Goal: Information Seeking & Learning: Compare options

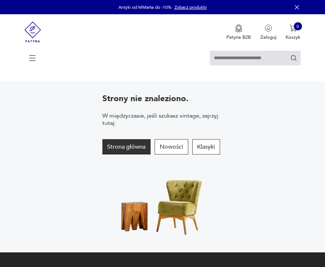
click at [102, 154] on button "Strona główna" at bounding box center [126, 146] width 49 height 15
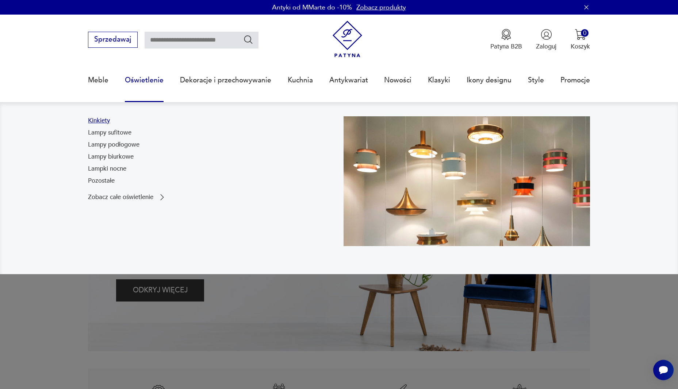
click at [98, 117] on link "Kinkiety" at bounding box center [99, 120] width 22 height 9
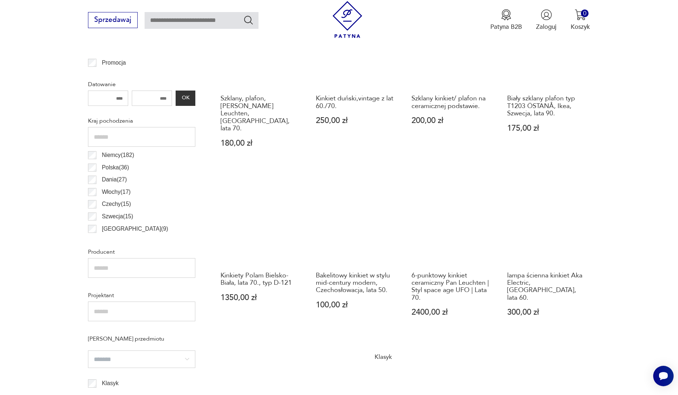
scroll to position [389, 0]
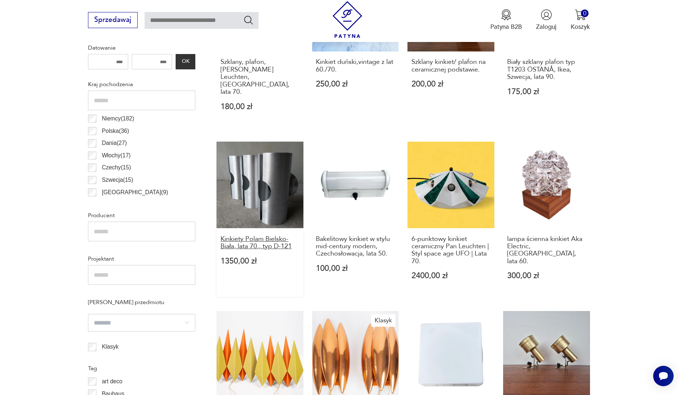
click at [257, 235] on h3 "Kinkiety Polam Bielsko-Biała, lata 70., typ D-121" at bounding box center [259, 242] width 79 height 15
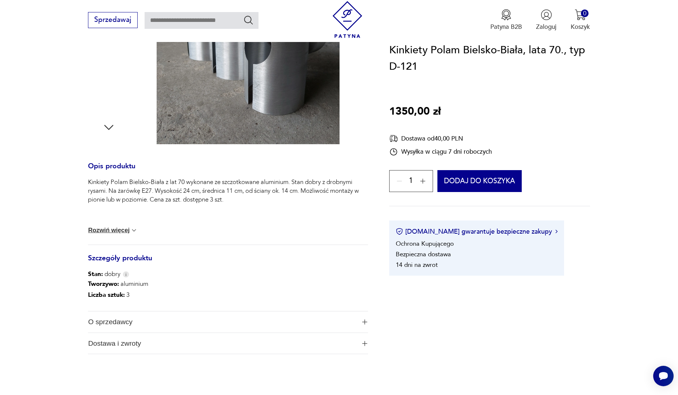
scroll to position [219, 0]
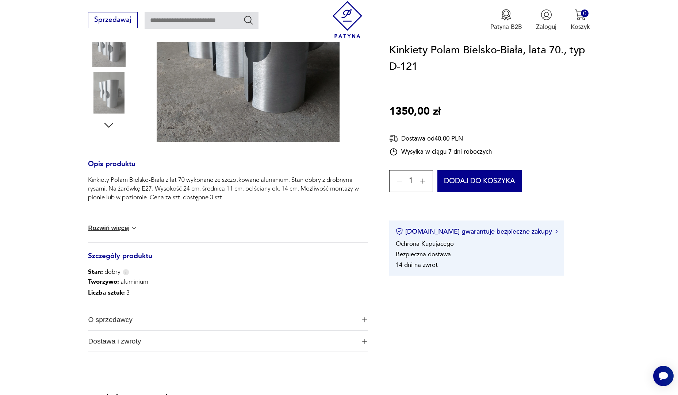
click at [122, 229] on button "Rozwiń więcej" at bounding box center [113, 227] width 50 height 7
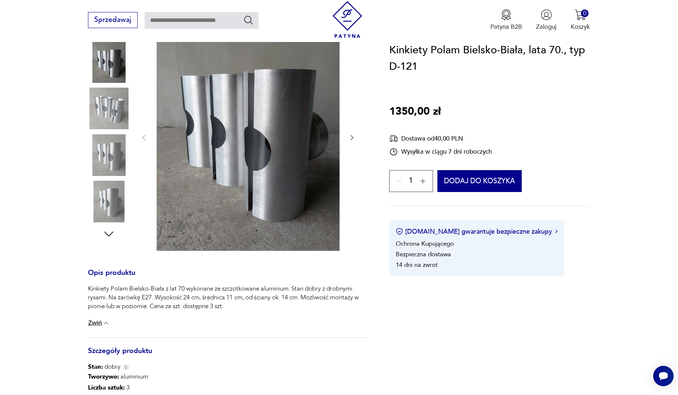
scroll to position [110, 0]
click at [118, 57] on img at bounding box center [109, 63] width 42 height 42
click at [106, 107] on img at bounding box center [109, 109] width 42 height 42
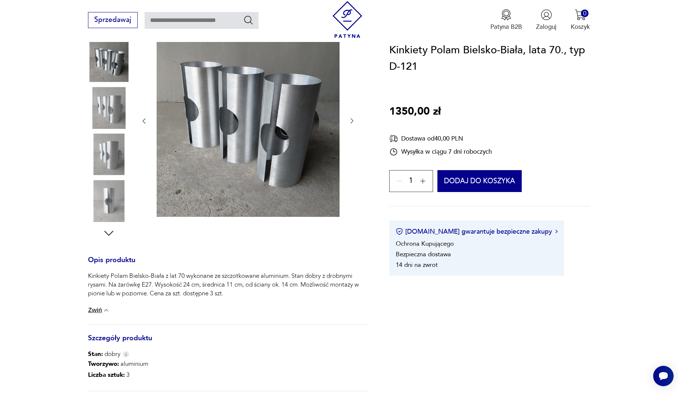
click at [110, 119] on img at bounding box center [109, 108] width 42 height 42
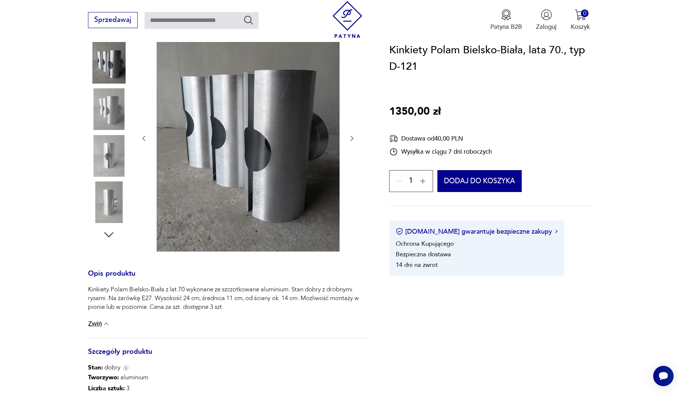
click at [112, 143] on img at bounding box center [109, 156] width 42 height 42
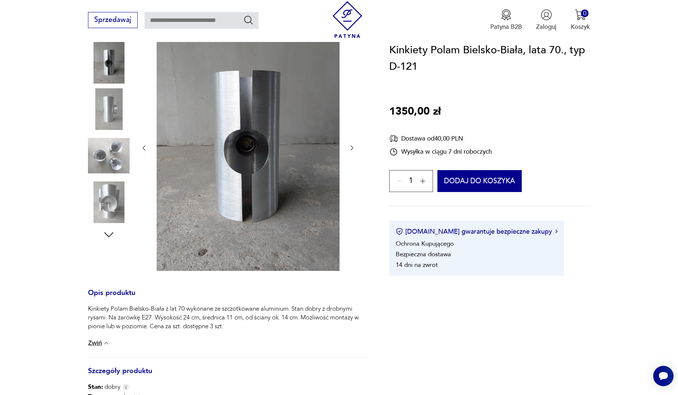
click at [111, 198] on img at bounding box center [109, 202] width 42 height 42
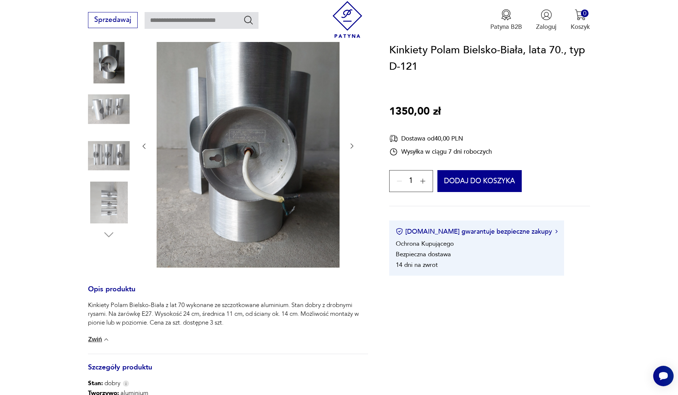
click at [118, 153] on img at bounding box center [109, 156] width 42 height 42
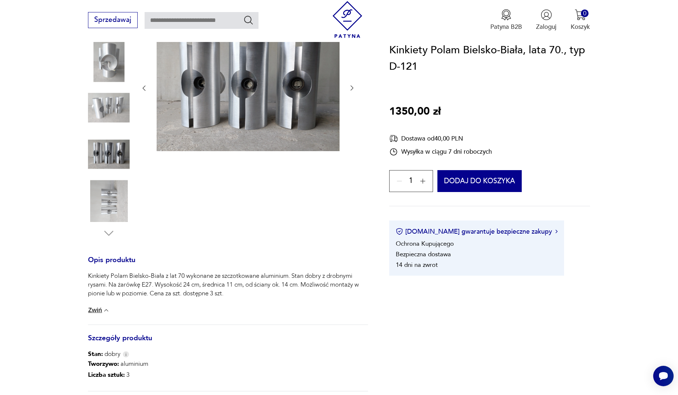
click at [111, 195] on img at bounding box center [109, 201] width 42 height 42
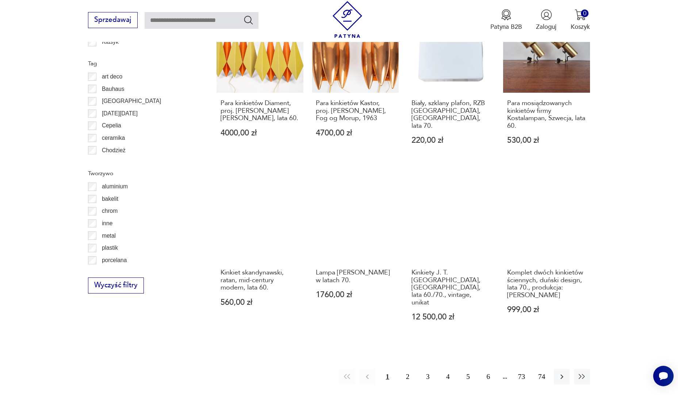
scroll to position [730, 0]
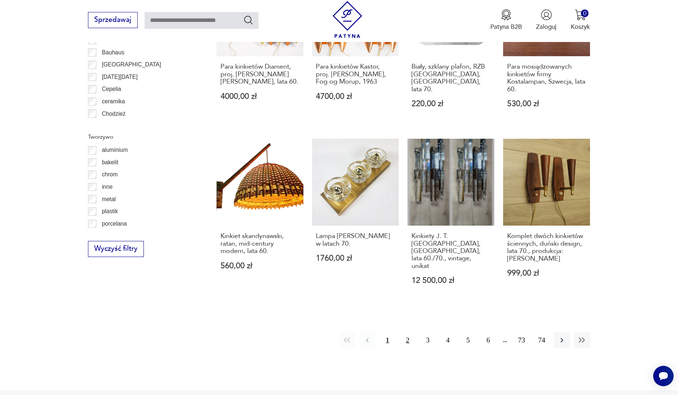
click at [324, 266] on button "2" at bounding box center [408, 340] width 16 height 16
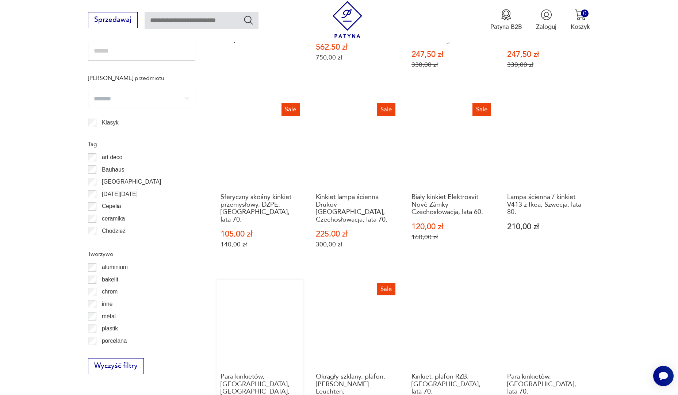
scroll to position [728, 0]
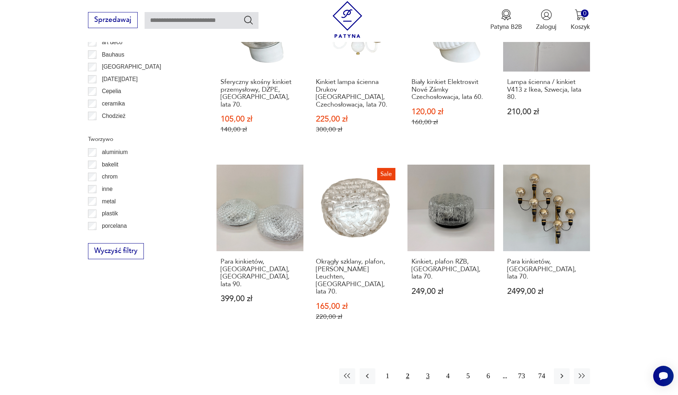
click at [324, 266] on button "3" at bounding box center [428, 376] width 16 height 16
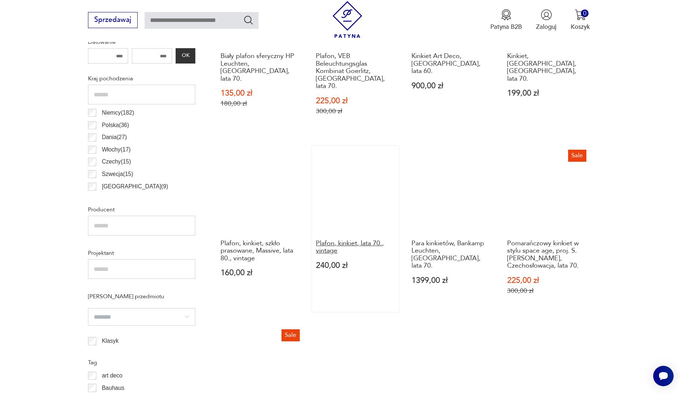
scroll to position [399, 0]
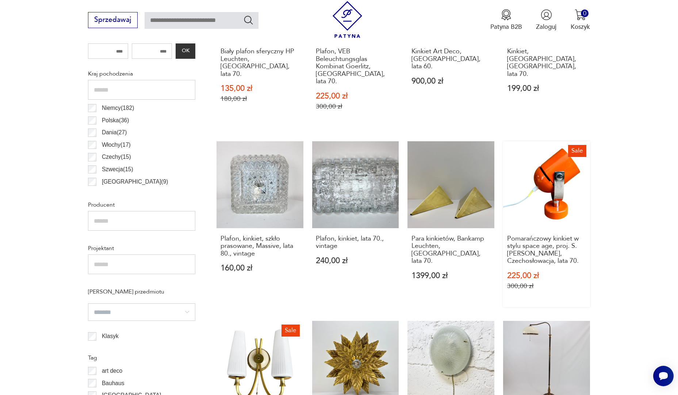
click at [324, 186] on link "Sale Pomarańczowy kinkiet w stylu space age, proj. S. Indra, Czechosłowacja, la…" at bounding box center [546, 224] width 87 height 166
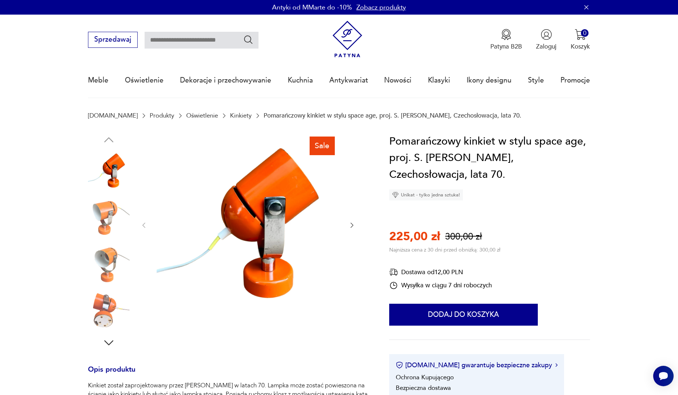
click at [100, 262] on img at bounding box center [109, 264] width 42 height 42
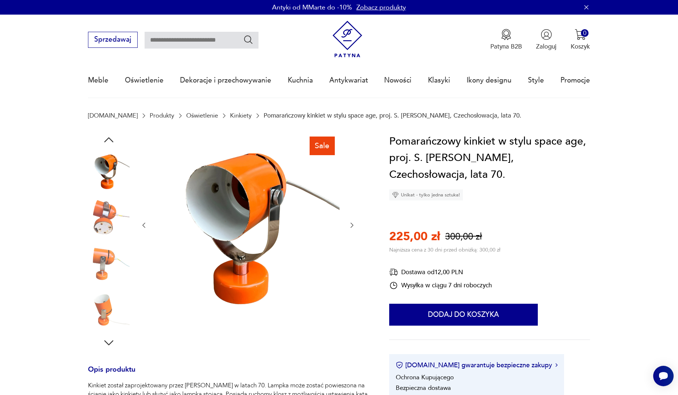
click at [97, 266] on img at bounding box center [109, 310] width 42 height 42
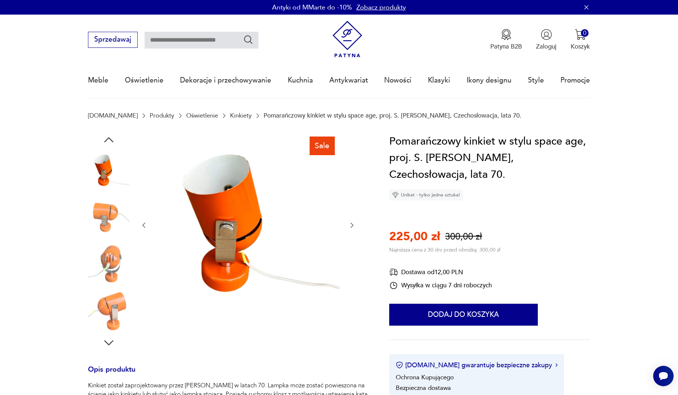
click at [108, 266] on icon "button" at bounding box center [108, 342] width 13 height 13
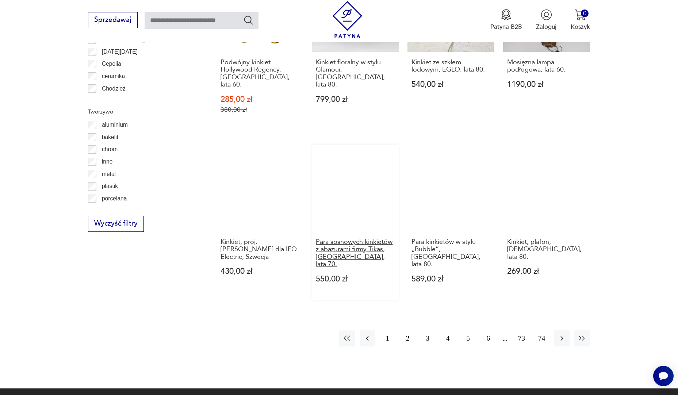
scroll to position [764, 0]
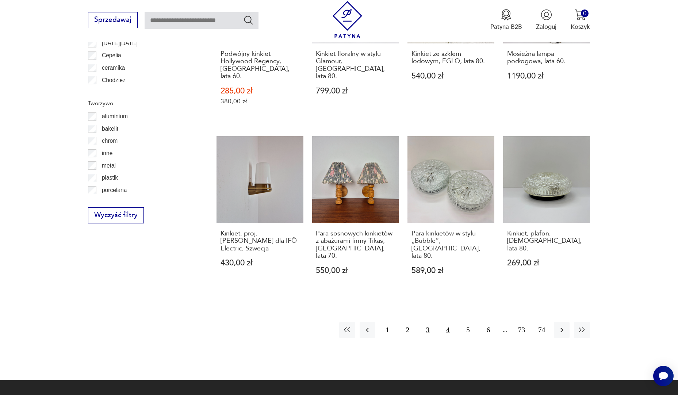
click at [324, 266] on button "4" at bounding box center [448, 330] width 16 height 16
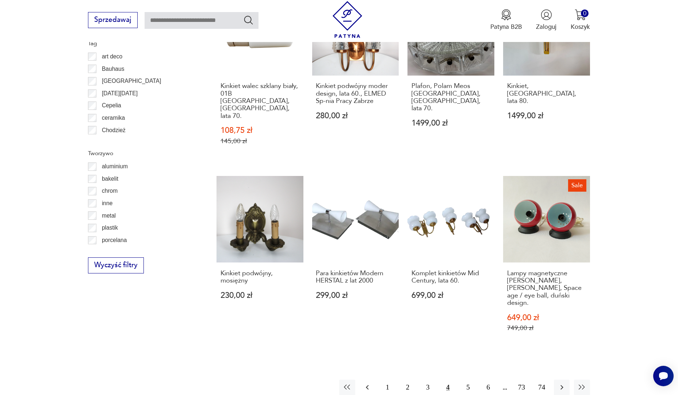
scroll to position [728, 0]
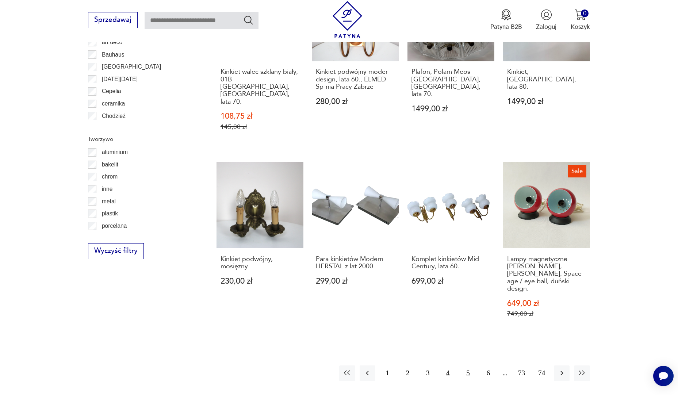
click at [324, 266] on button "5" at bounding box center [468, 373] width 16 height 16
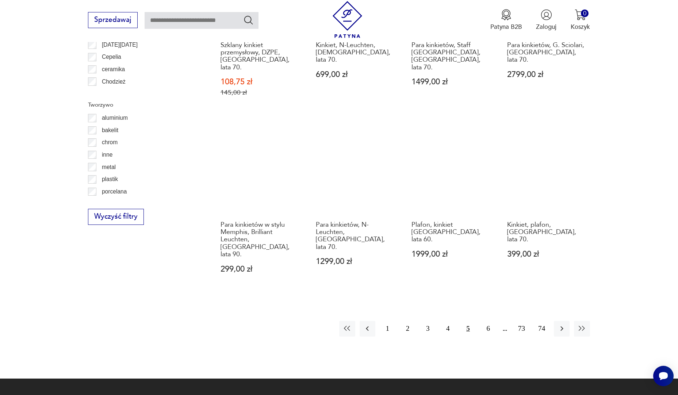
scroll to position [764, 0]
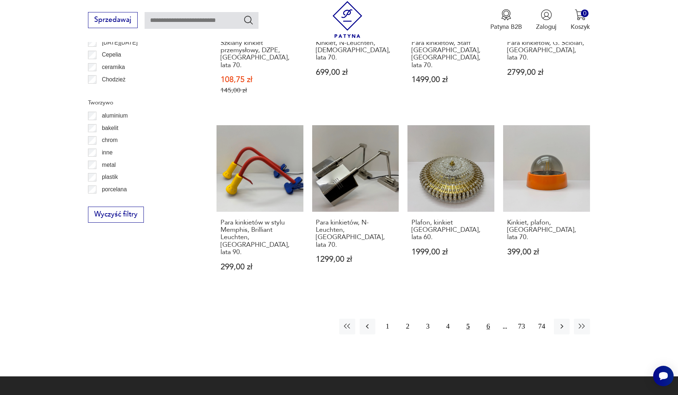
click at [324, 266] on button "6" at bounding box center [488, 327] width 16 height 16
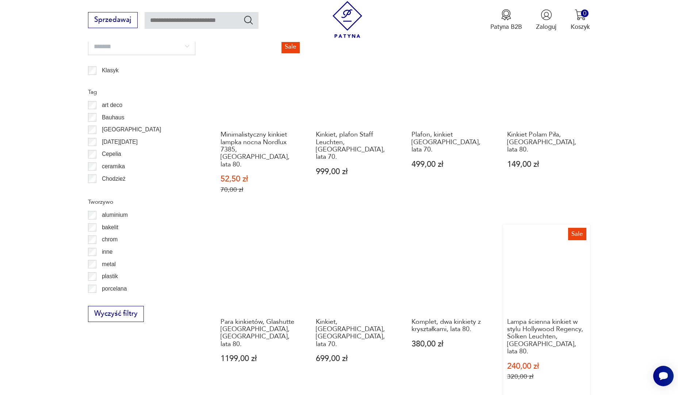
scroll to position [728, 0]
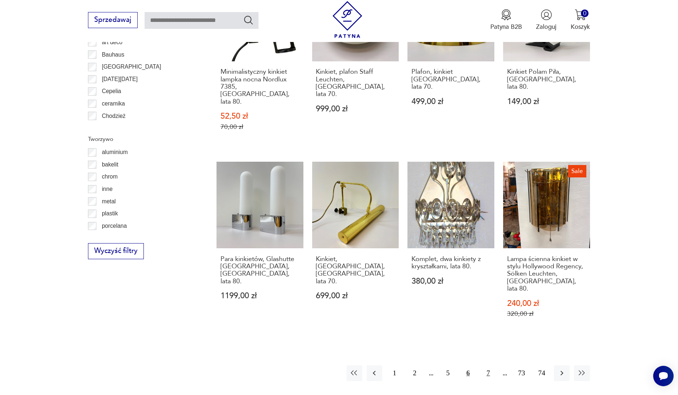
click at [324, 266] on button "7" at bounding box center [488, 373] width 16 height 16
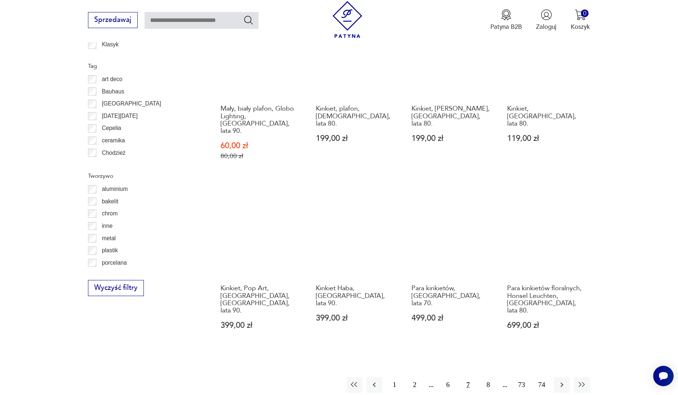
scroll to position [728, 0]
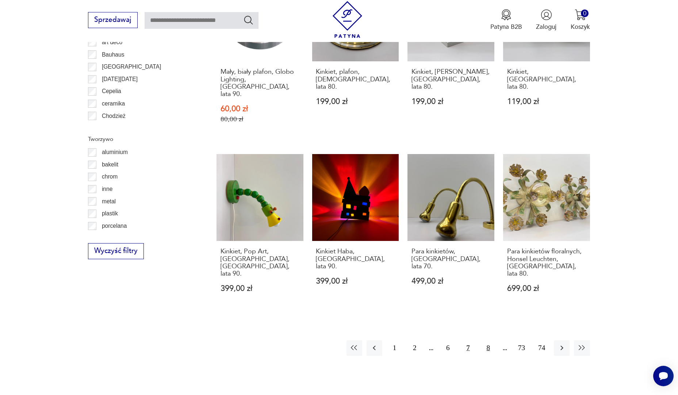
click at [324, 266] on button "8" at bounding box center [488, 348] width 16 height 16
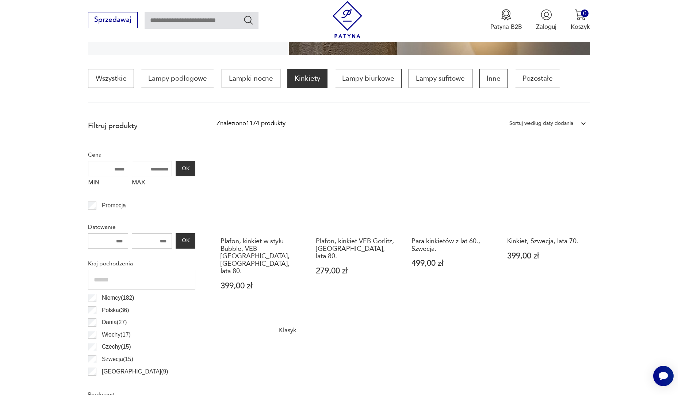
scroll to position [107, 0]
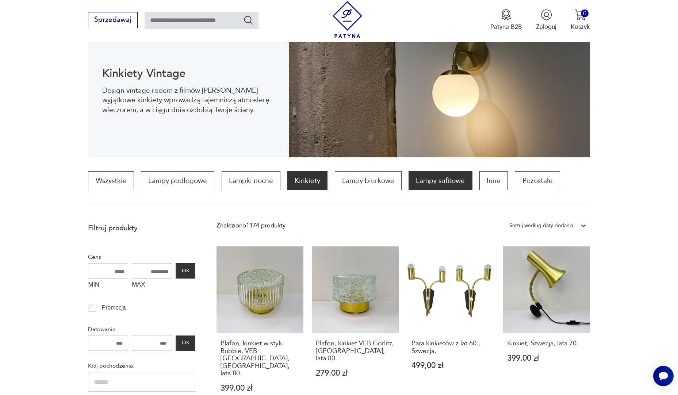
click at [324, 182] on p "Lampy sufitowe" at bounding box center [440, 180] width 64 height 19
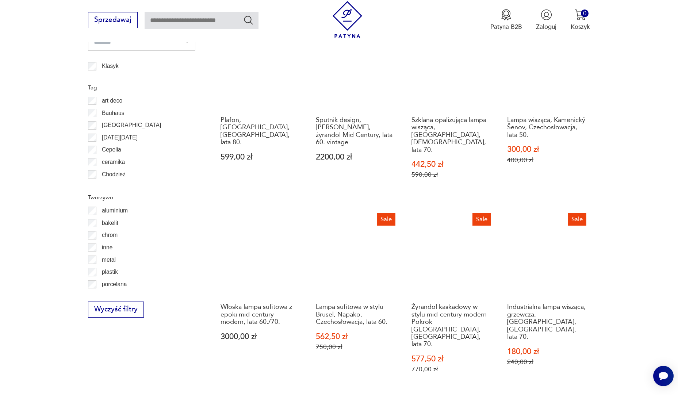
scroll to position [691, 0]
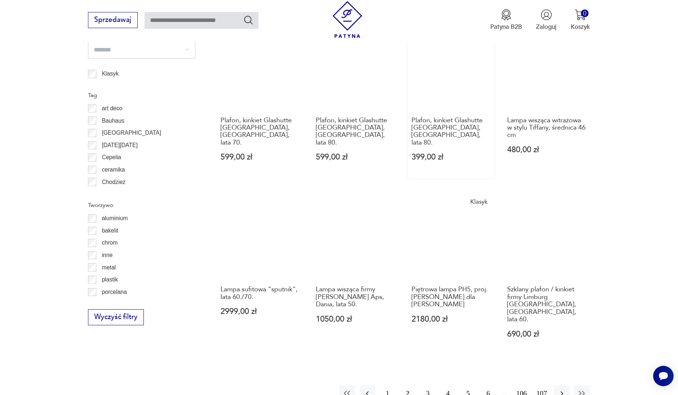
scroll to position [691, 0]
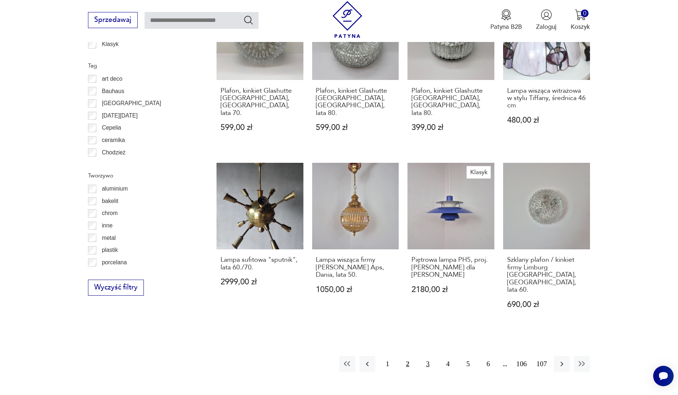
click at [324, 266] on button "3" at bounding box center [428, 364] width 16 height 16
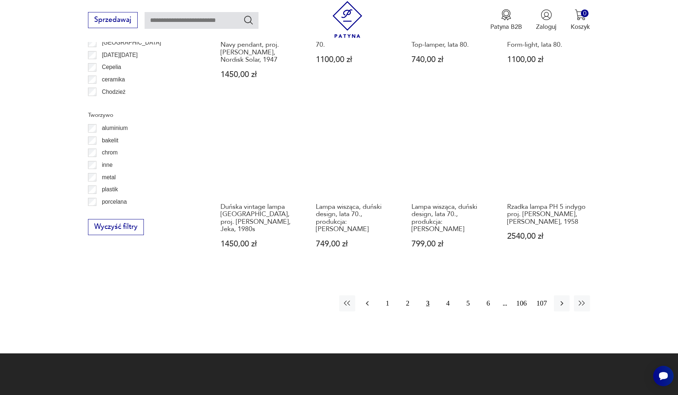
scroll to position [764, 0]
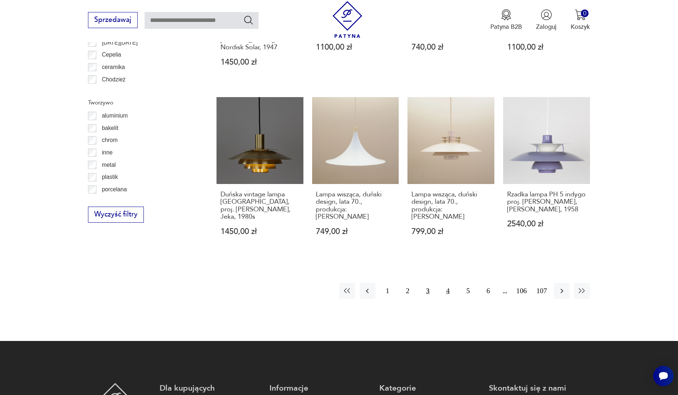
click at [324, 266] on button "4" at bounding box center [448, 291] width 16 height 16
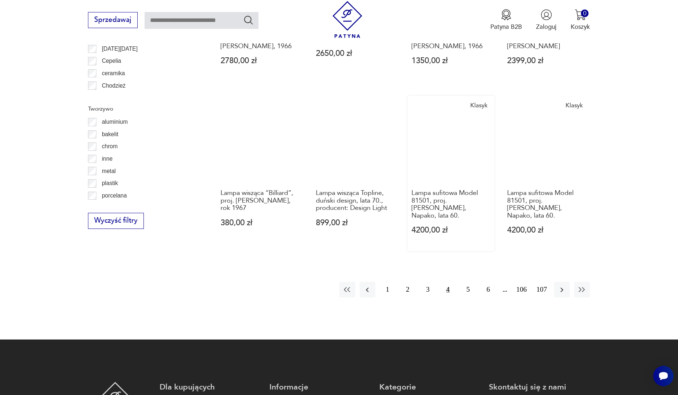
scroll to position [764, 0]
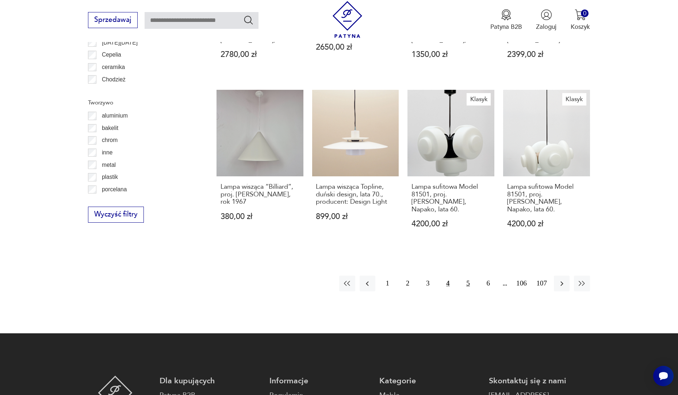
click at [324, 266] on button "5" at bounding box center [468, 284] width 16 height 16
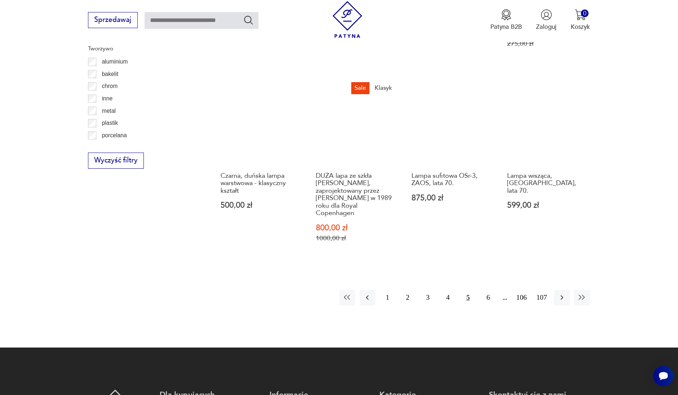
scroll to position [837, 0]
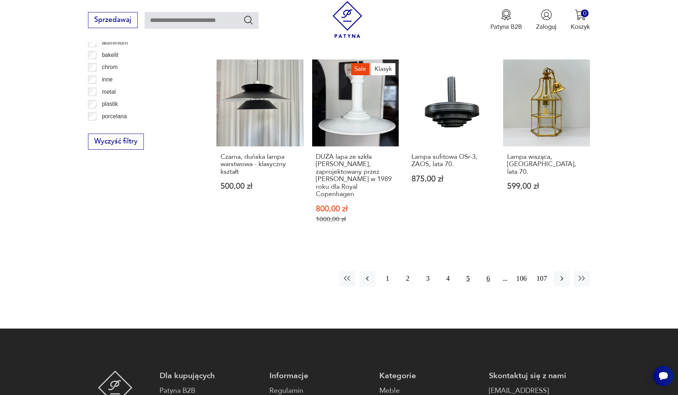
click at [324, 266] on button "6" at bounding box center [488, 279] width 16 height 16
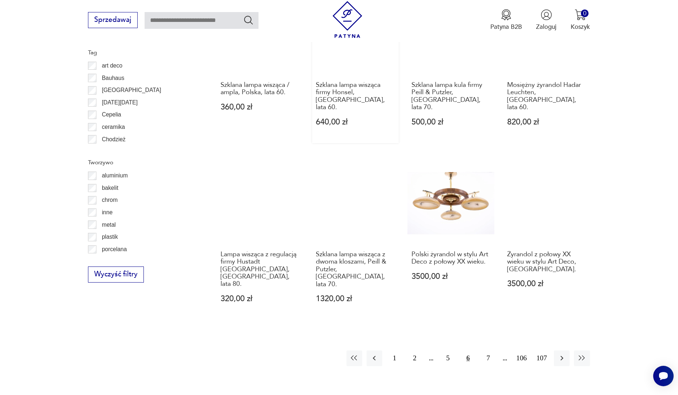
scroll to position [728, 0]
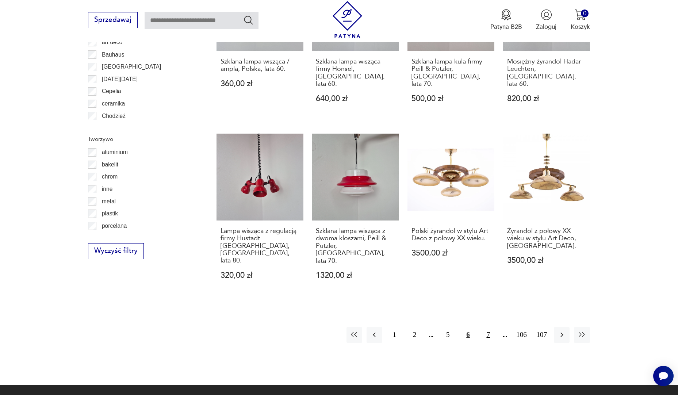
click at [324, 266] on button "7" at bounding box center [488, 335] width 16 height 16
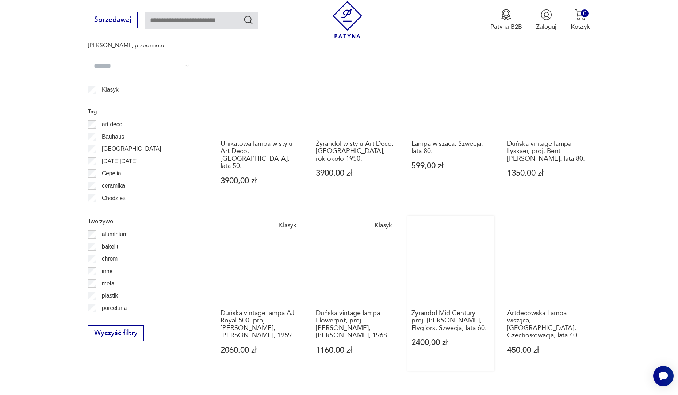
scroll to position [691, 0]
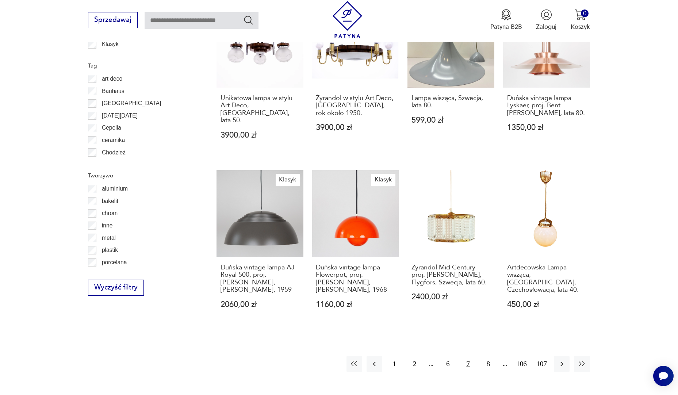
click at [324, 266] on button "7" at bounding box center [468, 364] width 16 height 16
click at [324, 266] on icon "button" at bounding box center [561, 364] width 9 height 9
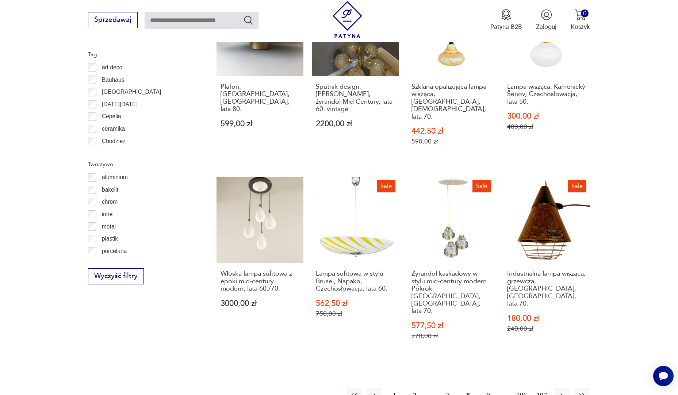
scroll to position [837, 0]
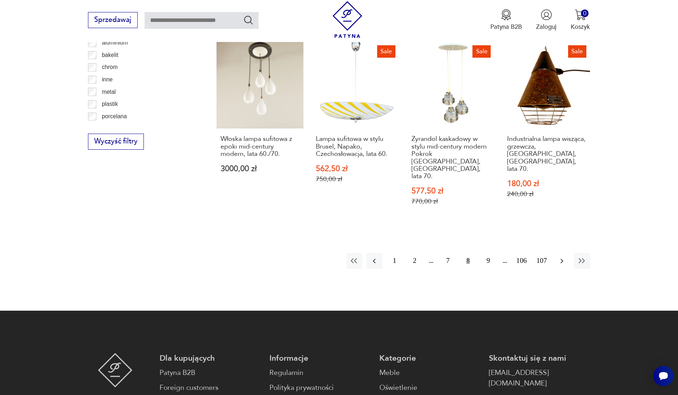
click at [324, 257] on icon "button" at bounding box center [561, 261] width 9 height 9
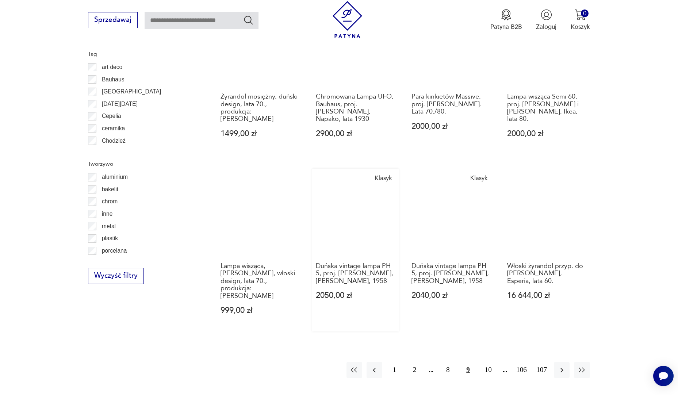
scroll to position [728, 0]
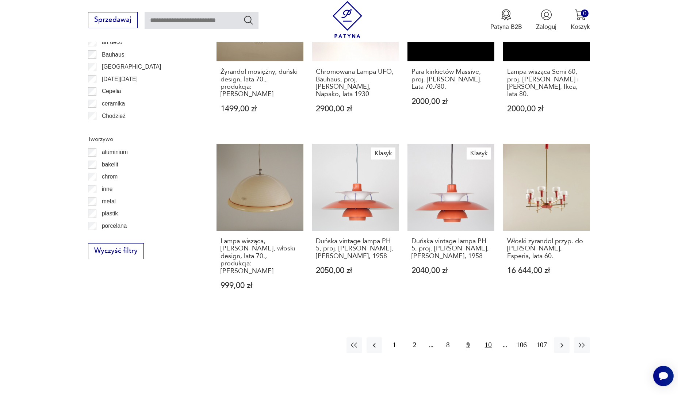
click at [324, 266] on button "10" at bounding box center [488, 345] width 16 height 16
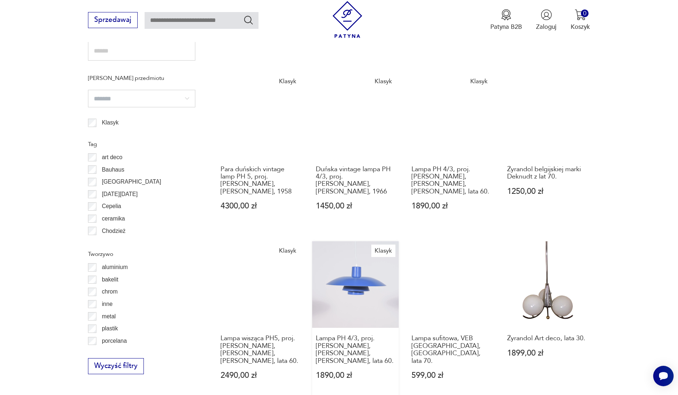
scroll to position [764, 0]
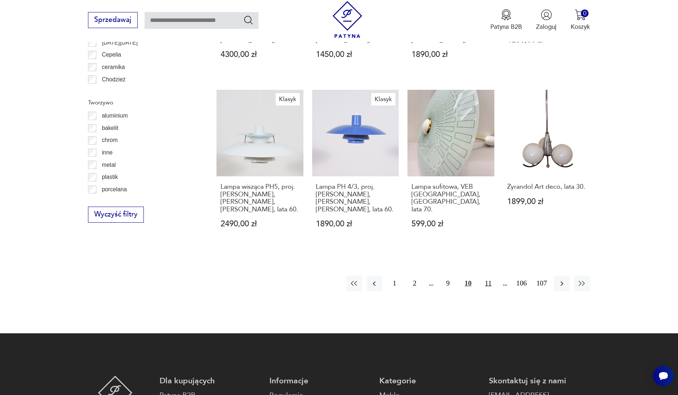
click at [324, 266] on button "11" at bounding box center [488, 284] width 16 height 16
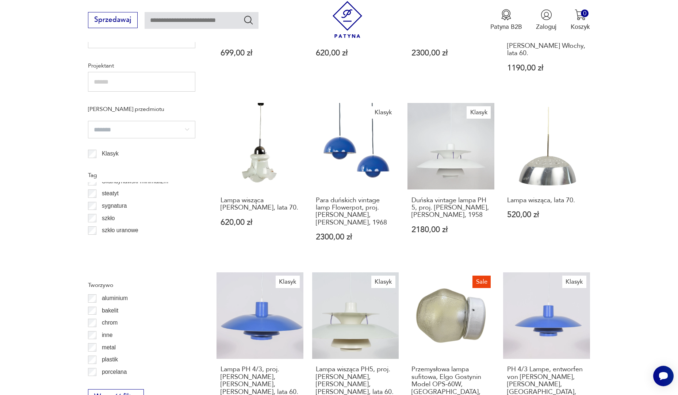
scroll to position [602, 0]
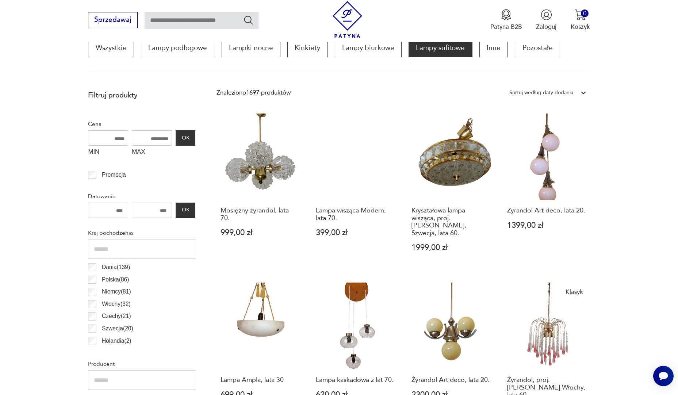
scroll to position [217, 0]
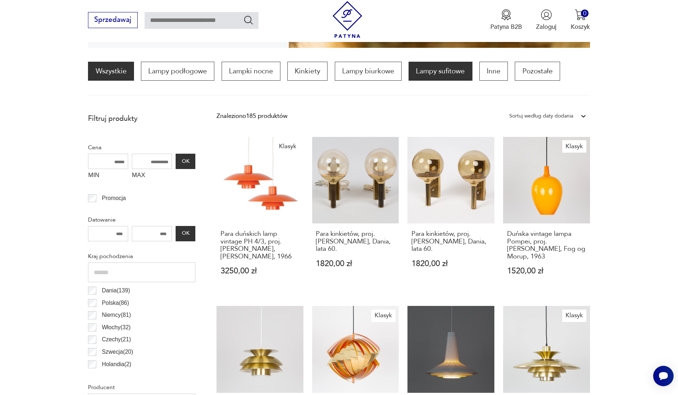
click at [111, 75] on link "Wszystkie" at bounding box center [111, 71] width 46 height 19
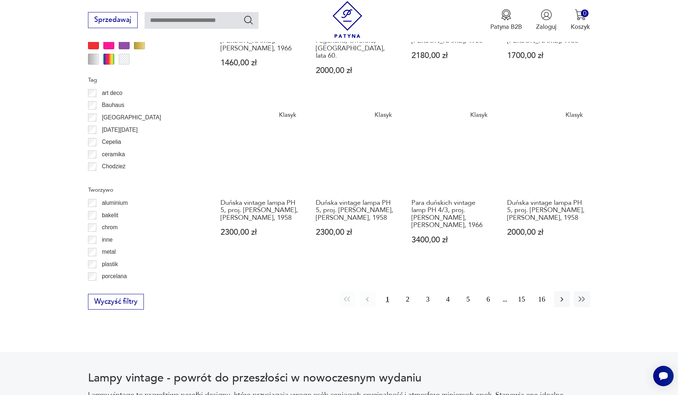
scroll to position [802, 0]
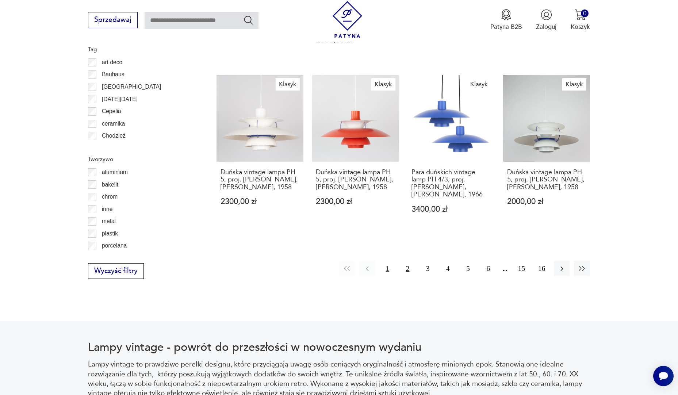
click at [324, 261] on button "2" at bounding box center [408, 269] width 16 height 16
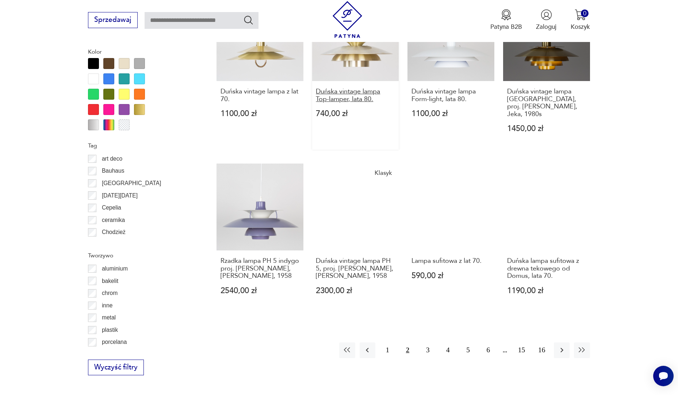
scroll to position [764, 0]
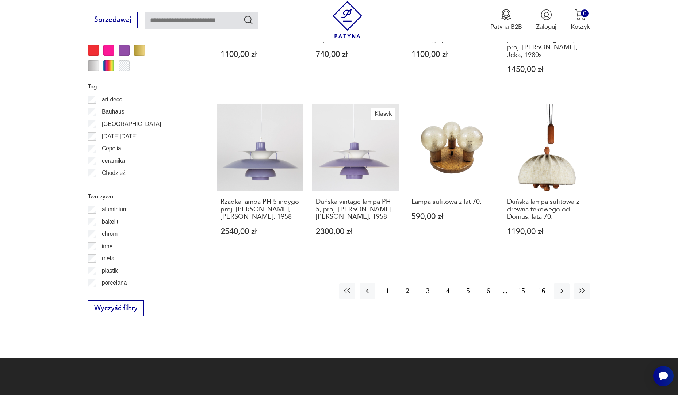
click at [324, 266] on button "3" at bounding box center [428, 291] width 16 height 16
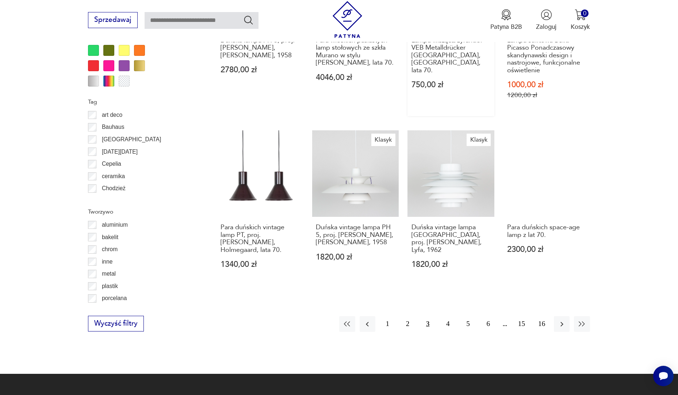
scroll to position [764, 0]
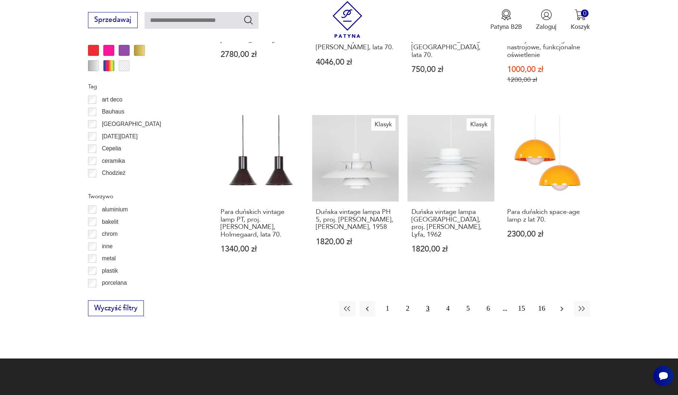
click at [324, 266] on icon "button" at bounding box center [561, 308] width 3 height 5
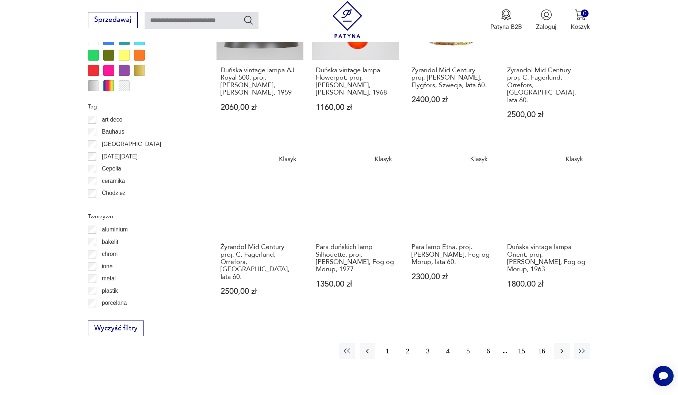
scroll to position [801, 0]
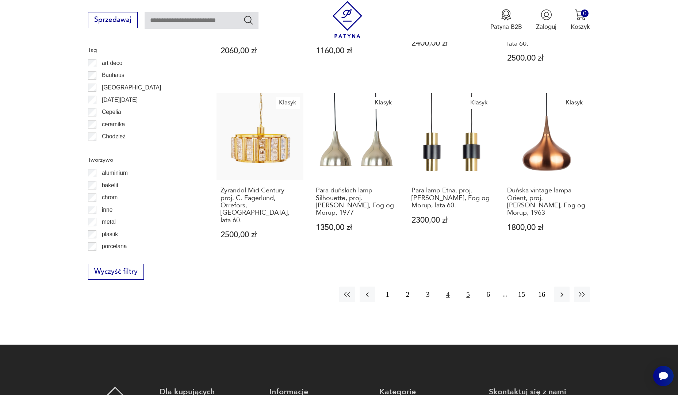
click at [324, 266] on button "5" at bounding box center [468, 295] width 16 height 16
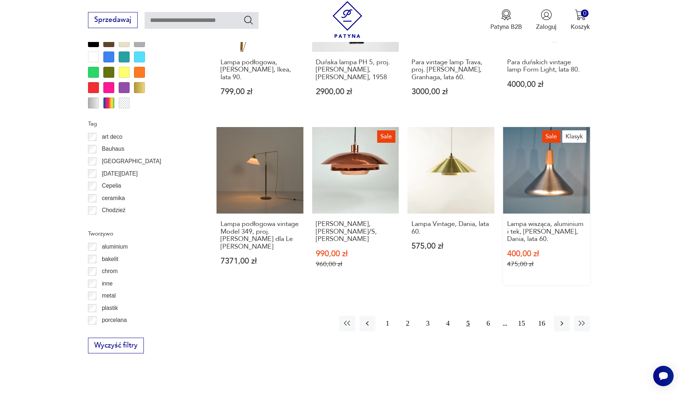
scroll to position [728, 0]
click at [324, 266] on button "6" at bounding box center [488, 323] width 16 height 16
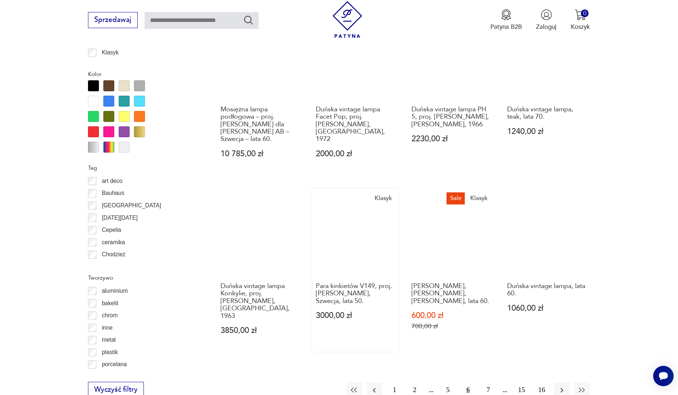
scroll to position [728, 0]
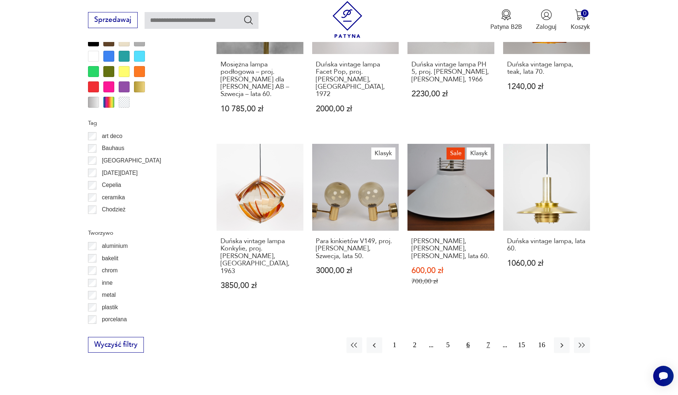
click at [324, 266] on button "7" at bounding box center [488, 345] width 16 height 16
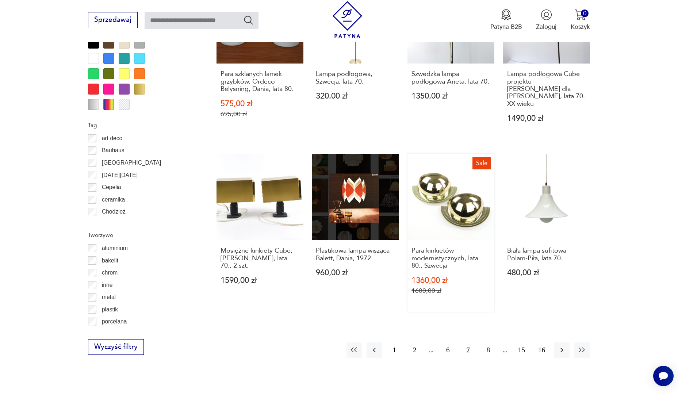
scroll to position [801, 0]
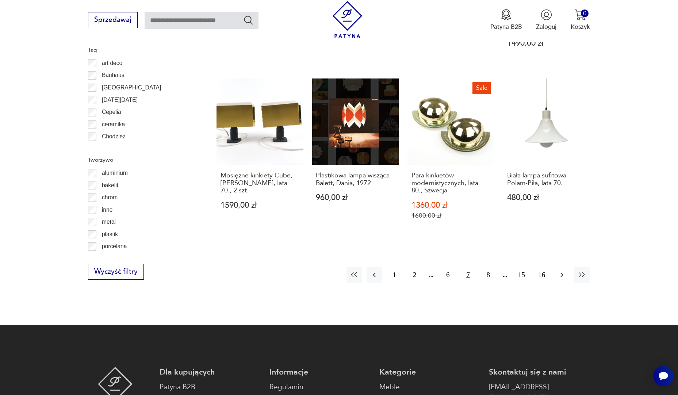
click at [324, 266] on icon "button" at bounding box center [561, 274] width 9 height 9
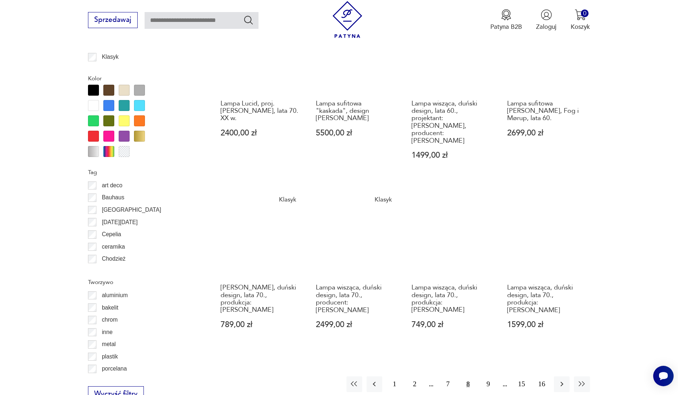
scroll to position [691, 0]
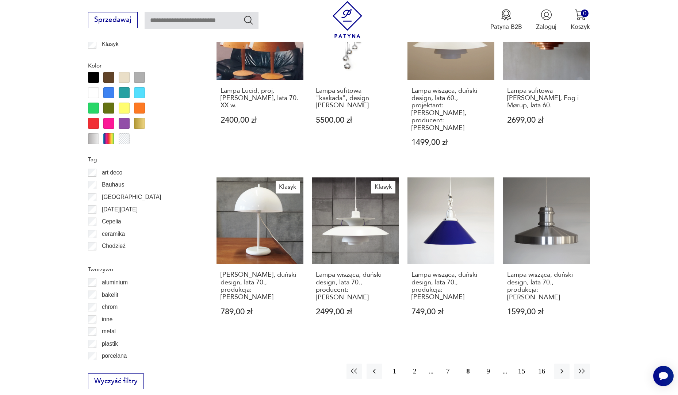
click at [324, 266] on button "9" at bounding box center [488, 372] width 16 height 16
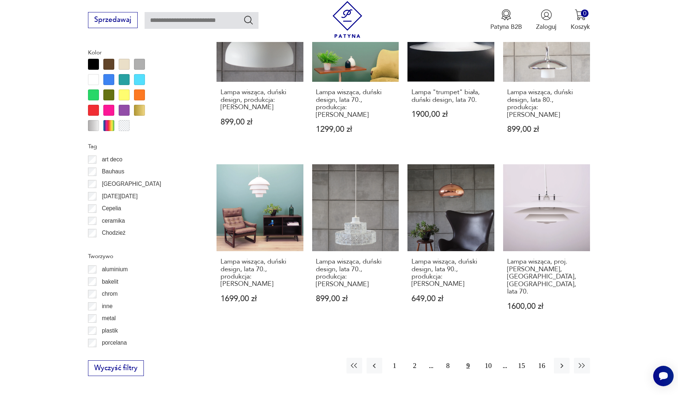
scroll to position [728, 0]
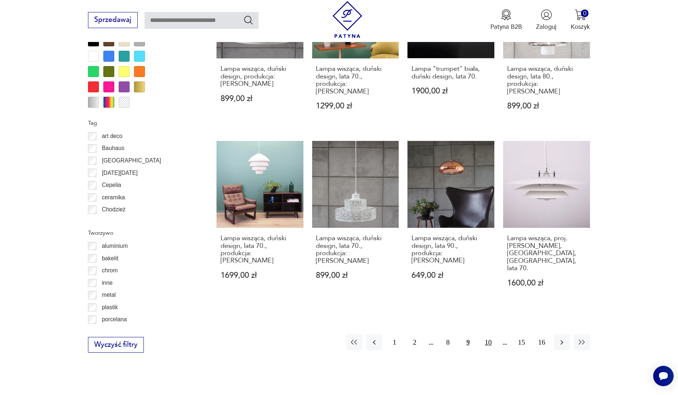
click at [324, 266] on button "10" at bounding box center [488, 342] width 16 height 16
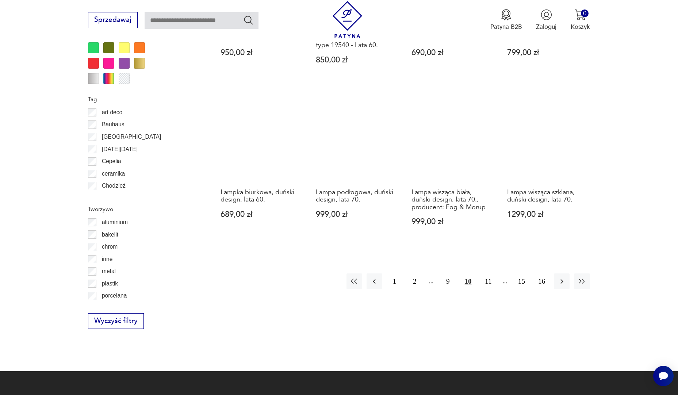
scroll to position [764, 0]
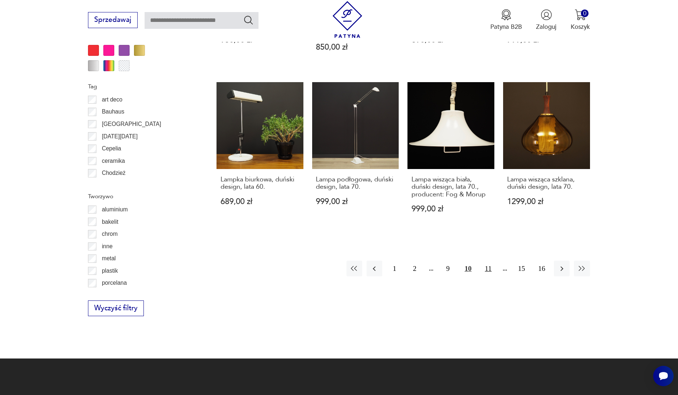
click at [324, 266] on button "11" at bounding box center [488, 269] width 16 height 16
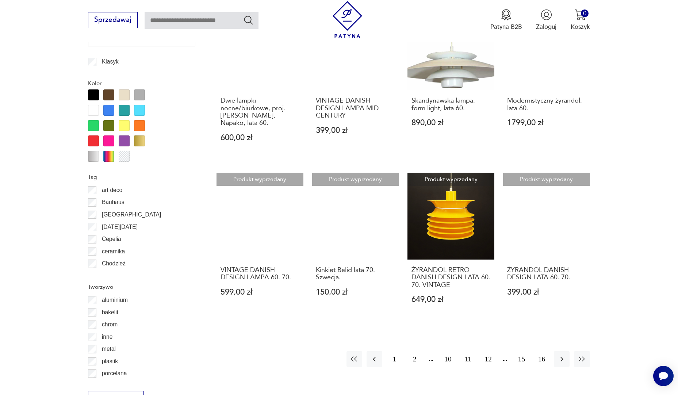
scroll to position [691, 0]
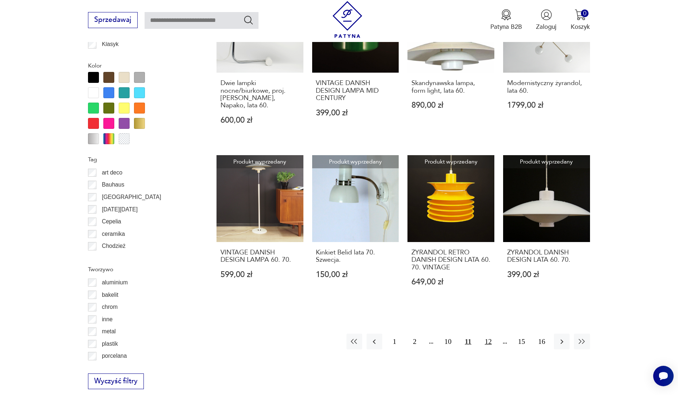
click at [324, 266] on button "12" at bounding box center [488, 342] width 16 height 16
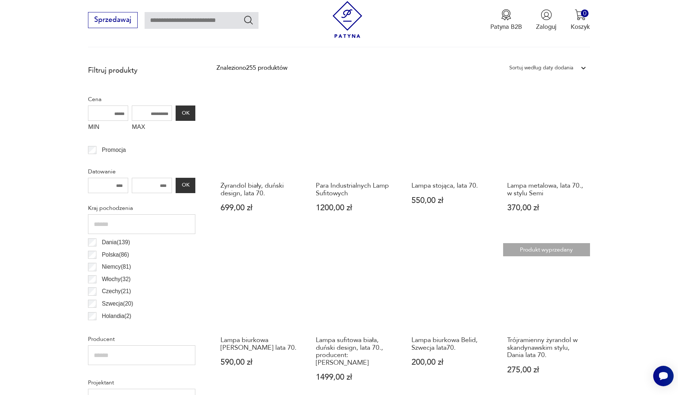
scroll to position [217, 0]
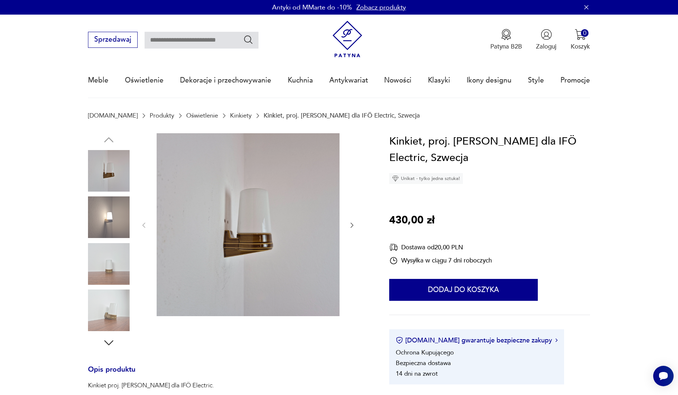
click at [107, 223] on img at bounding box center [109, 217] width 42 height 42
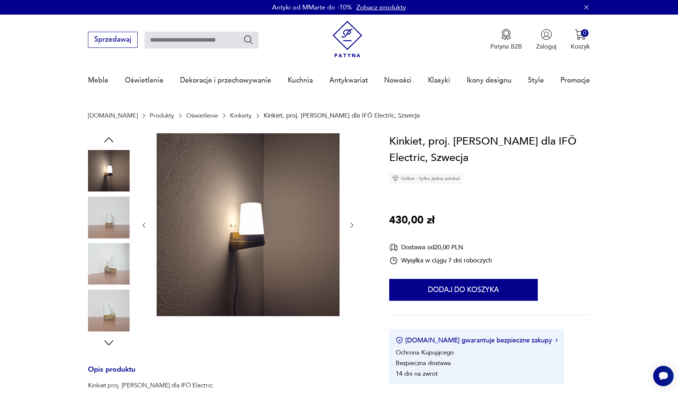
click at [112, 229] on img at bounding box center [109, 217] width 42 height 42
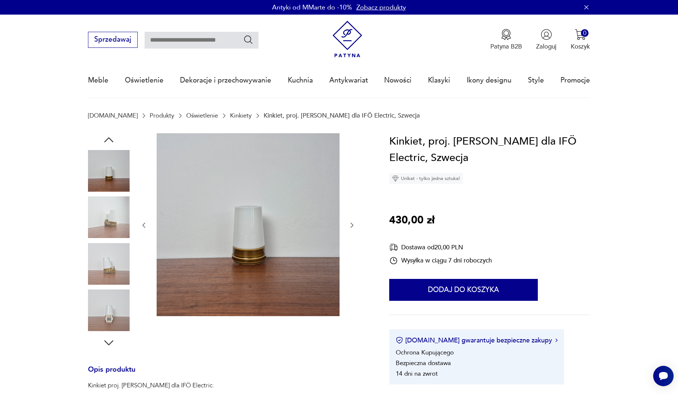
click at [110, 250] on img at bounding box center [109, 264] width 42 height 42
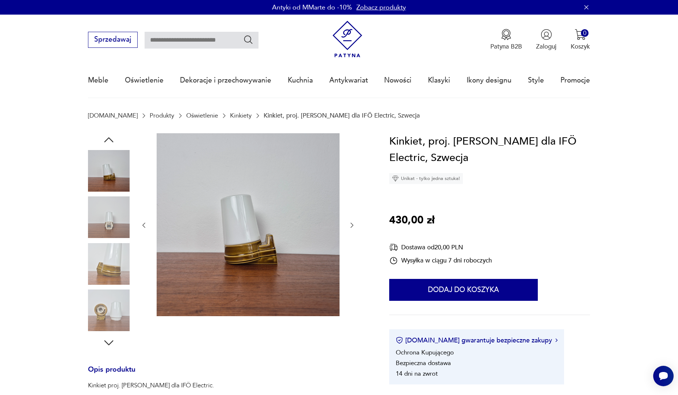
click at [110, 272] on img at bounding box center [109, 264] width 42 height 42
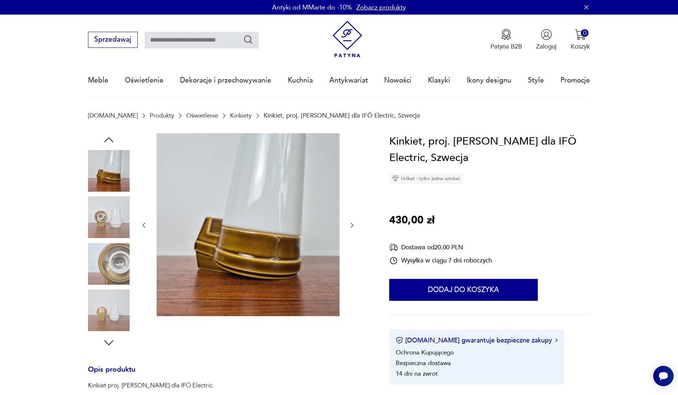
click at [112, 312] on img at bounding box center [109, 310] width 42 height 42
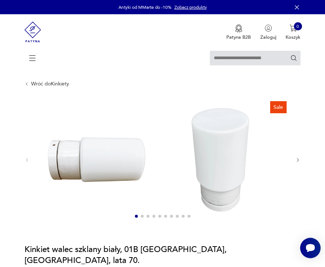
click at [295, 161] on icon "button" at bounding box center [297, 159] width 5 height 5
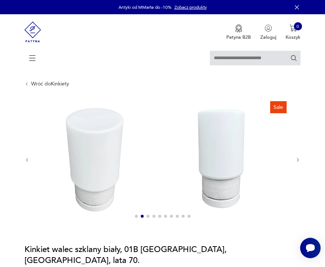
click at [295, 163] on icon "button" at bounding box center [297, 159] width 5 height 5
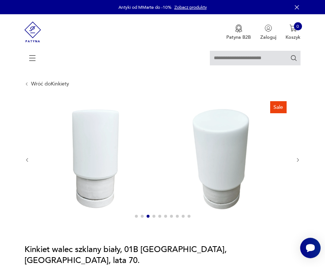
click at [295, 163] on icon "button" at bounding box center [297, 159] width 5 height 5
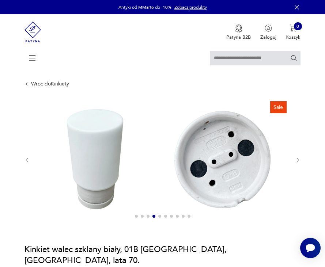
click at [295, 163] on icon "button" at bounding box center [297, 159] width 5 height 5
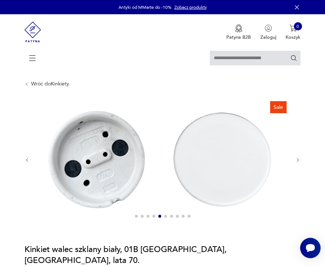
click at [295, 163] on icon "button" at bounding box center [297, 159] width 5 height 5
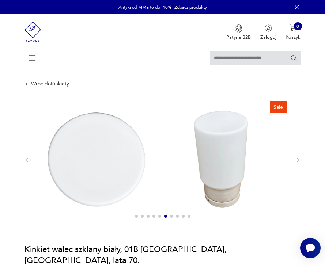
click at [295, 163] on icon "button" at bounding box center [297, 159] width 5 height 5
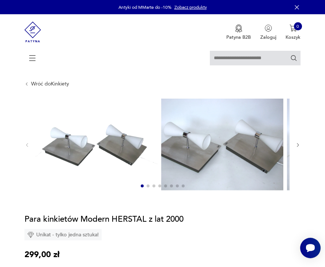
click at [295, 146] on icon "button" at bounding box center [297, 144] width 5 height 5
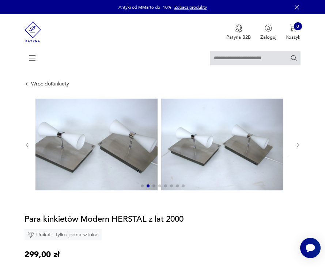
click at [295, 146] on icon "button" at bounding box center [297, 144] width 5 height 5
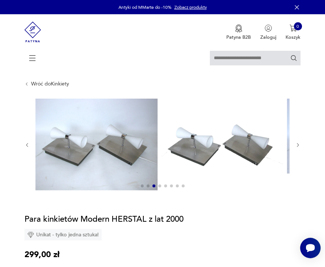
click at [295, 147] on icon "button" at bounding box center [297, 144] width 5 height 5
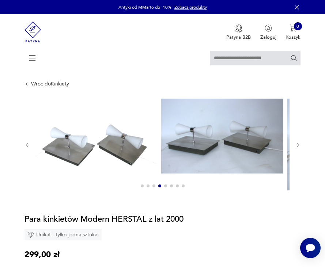
click at [295, 147] on icon "button" at bounding box center [297, 144] width 5 height 5
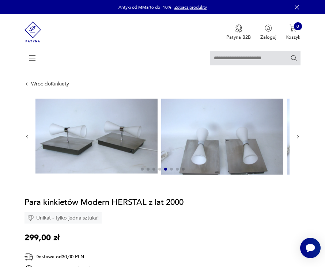
click at [173, 147] on div at bounding box center [162, 137] width 276 height 76
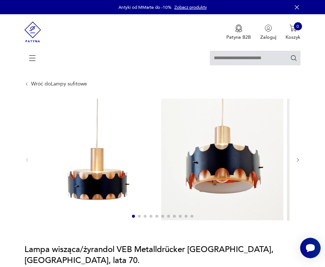
click at [295, 162] on icon "button" at bounding box center [297, 159] width 5 height 5
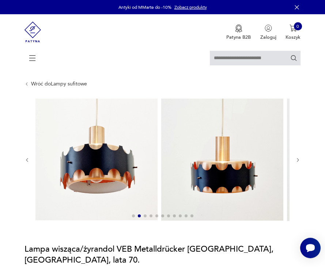
click at [295, 162] on icon "button" at bounding box center [297, 159] width 5 height 5
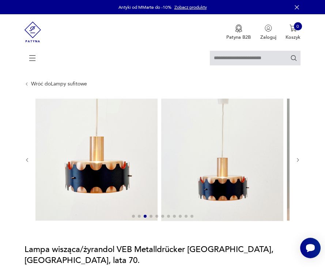
click at [295, 162] on icon "button" at bounding box center [297, 159] width 5 height 5
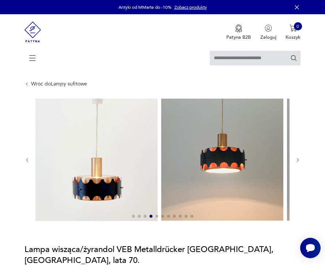
click at [168, 171] on div at bounding box center [162, 160] width 276 height 123
click at [295, 162] on icon "button" at bounding box center [297, 159] width 5 height 5
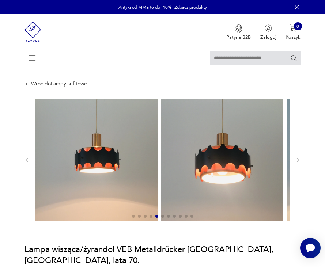
click at [295, 162] on icon "button" at bounding box center [297, 159] width 5 height 5
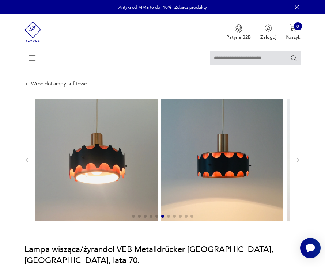
click at [295, 162] on icon "button" at bounding box center [297, 159] width 5 height 5
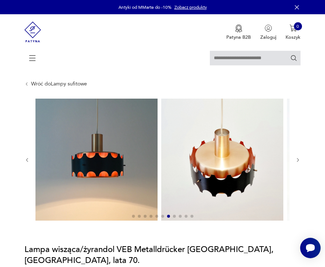
click at [295, 162] on icon "button" at bounding box center [297, 159] width 5 height 5
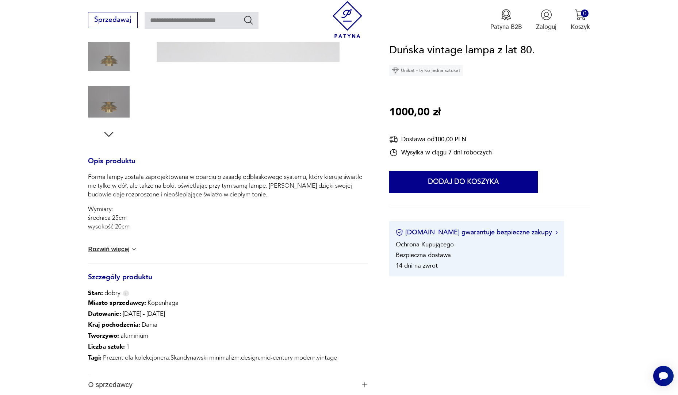
scroll to position [256, 0]
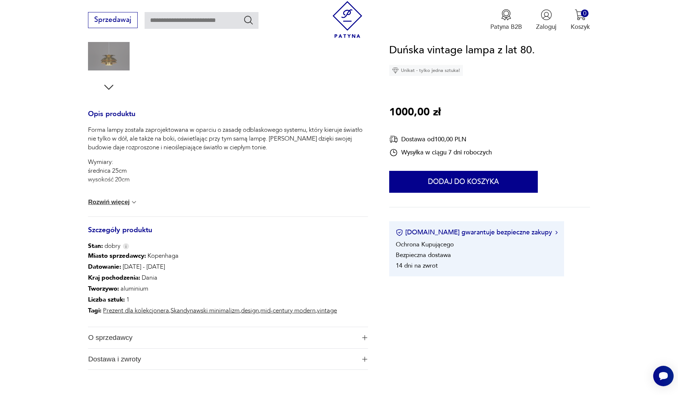
click at [116, 339] on span "O sprzedawcy" at bounding box center [222, 337] width 268 height 21
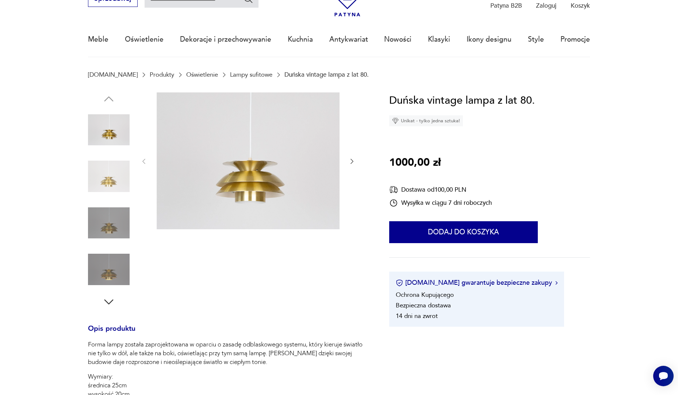
scroll to position [37, 0]
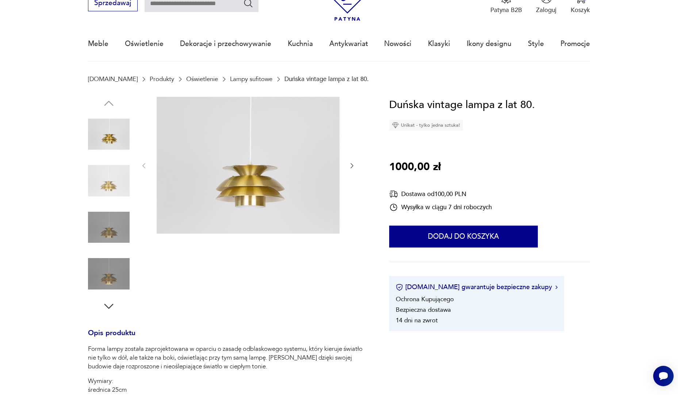
click at [104, 183] on img at bounding box center [109, 181] width 42 height 42
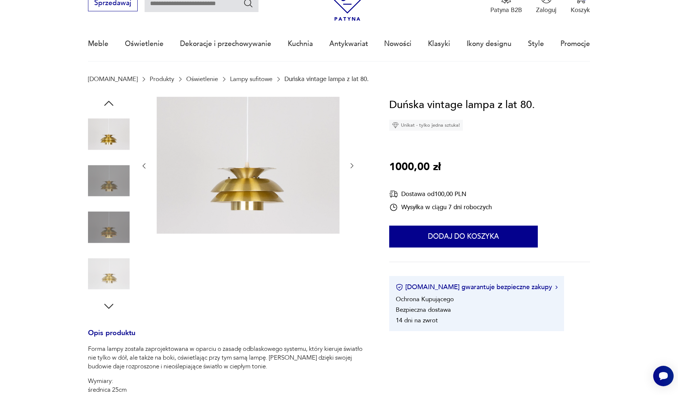
click at [100, 220] on img at bounding box center [109, 228] width 42 height 42
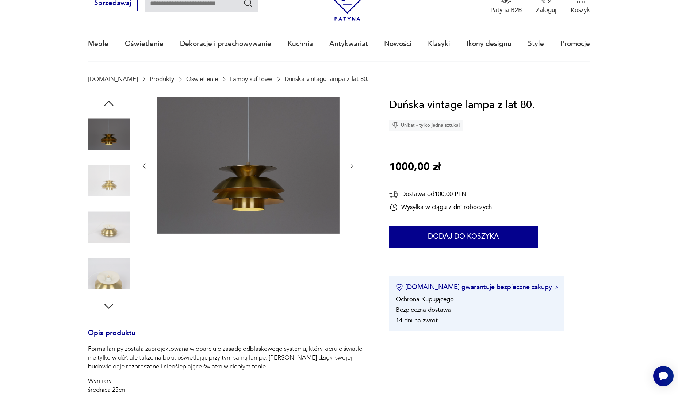
click at [110, 224] on img at bounding box center [109, 228] width 42 height 42
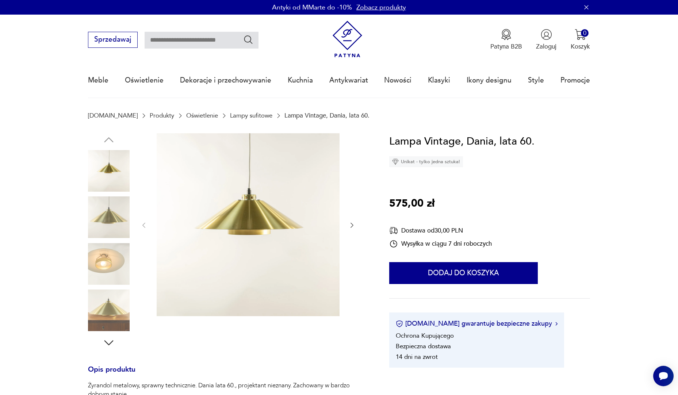
click at [111, 255] on img at bounding box center [109, 264] width 42 height 42
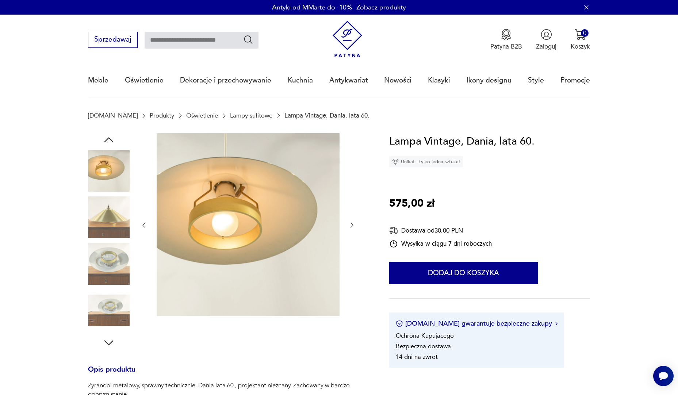
click at [104, 265] on img at bounding box center [109, 264] width 42 height 42
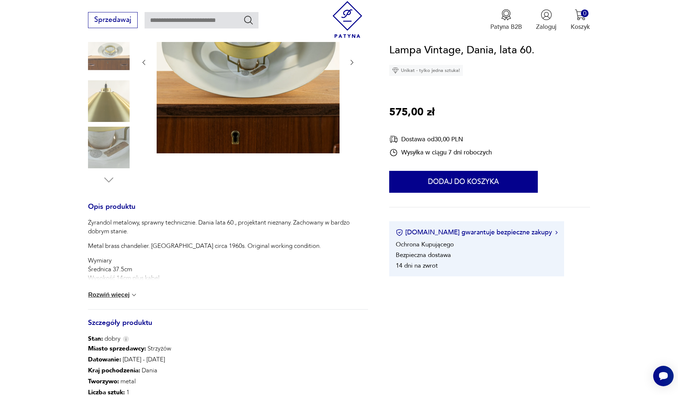
scroll to position [183, 0]
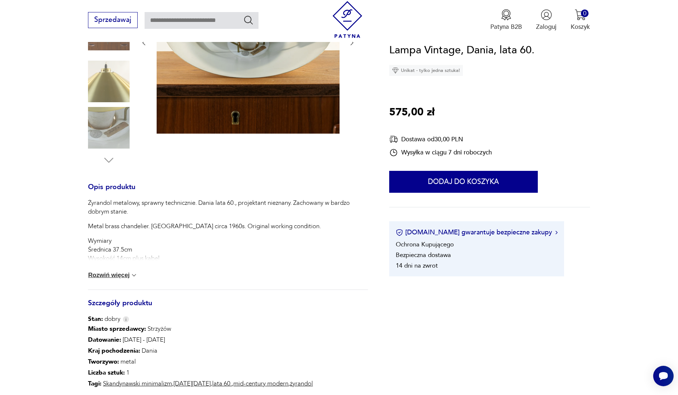
click at [118, 270] on div "Żyrandol metalowy, sprawny technicznie. Dania lata 60., projektant nieznany. Za…" at bounding box center [228, 244] width 280 height 91
click at [119, 274] on button "Rozwiń więcej" at bounding box center [113, 275] width 50 height 7
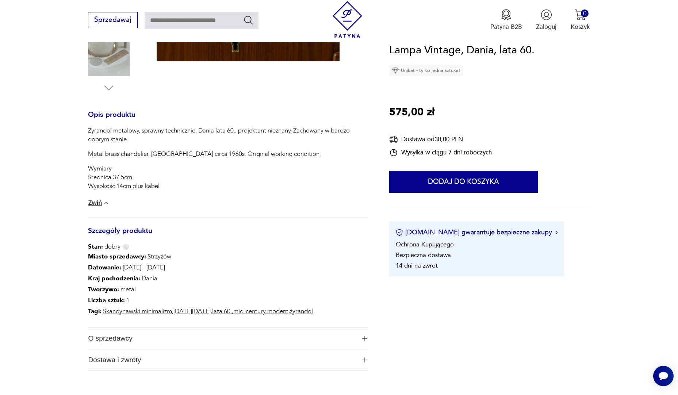
scroll to position [256, 0]
click at [123, 334] on span "O sprzedawcy" at bounding box center [222, 337] width 268 height 21
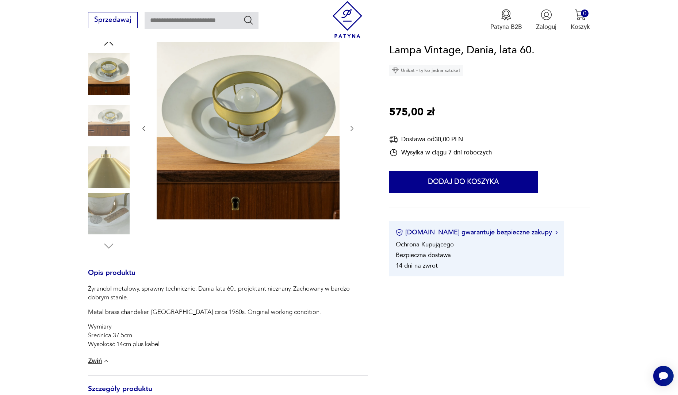
scroll to position [110, 0]
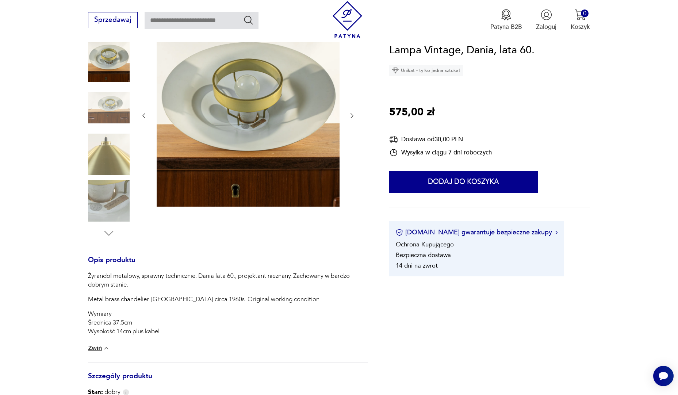
click at [113, 204] on img at bounding box center [109, 201] width 42 height 42
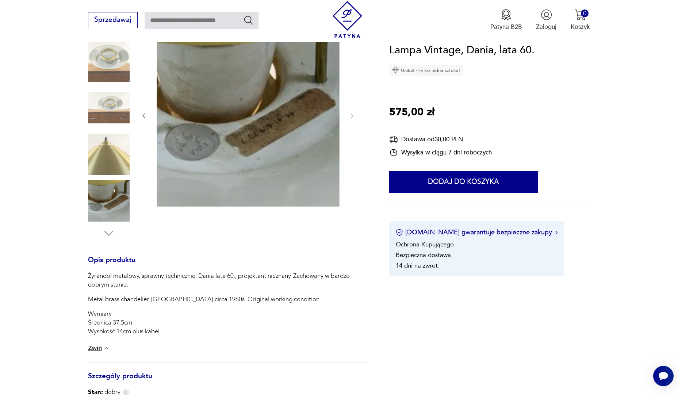
scroll to position [0, 0]
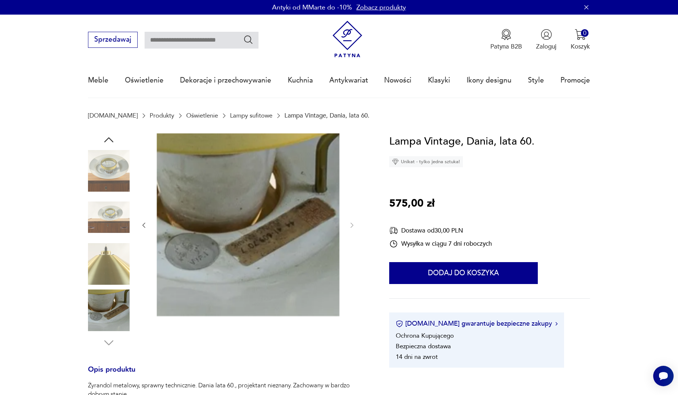
click at [107, 132] on section "Patyna.pl Produkty Oświetlenie Lampy sufitowe Lampa Vintage, Dania, lata 60." at bounding box center [339, 122] width 678 height 21
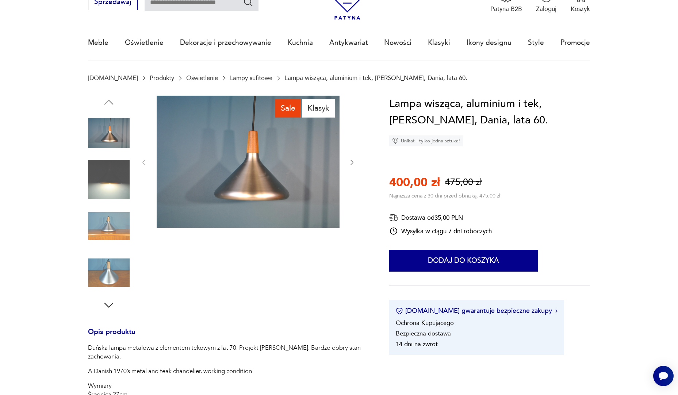
scroll to position [37, 0]
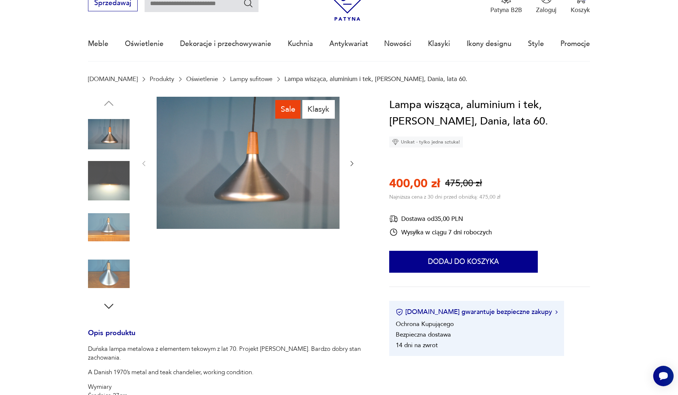
click at [114, 184] on img at bounding box center [109, 181] width 42 height 42
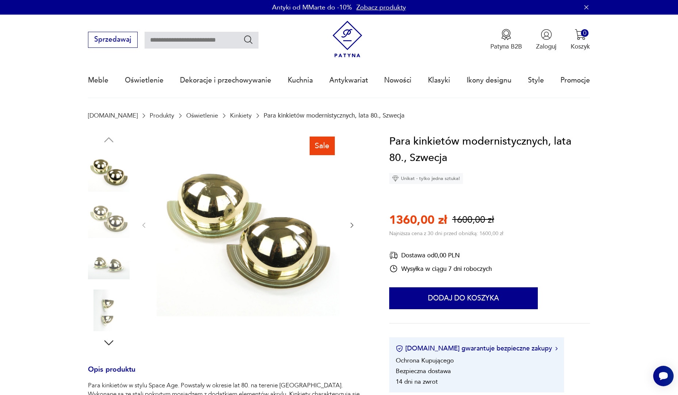
click at [106, 312] on img at bounding box center [109, 310] width 42 height 42
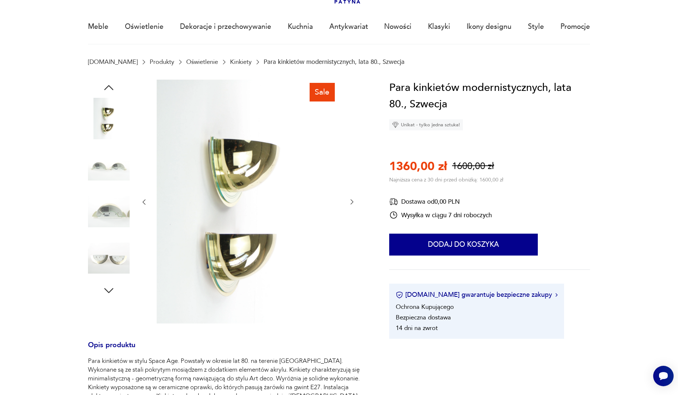
scroll to position [73, 0]
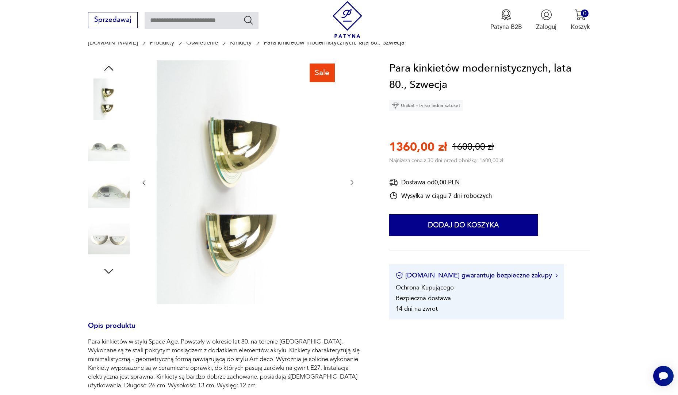
click at [110, 237] on img at bounding box center [109, 239] width 42 height 42
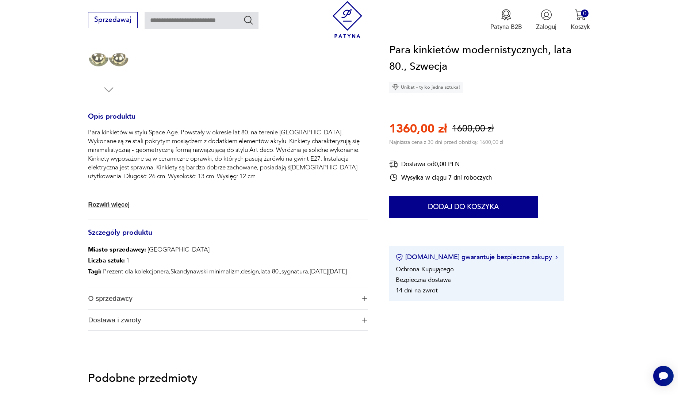
scroll to position [256, 0]
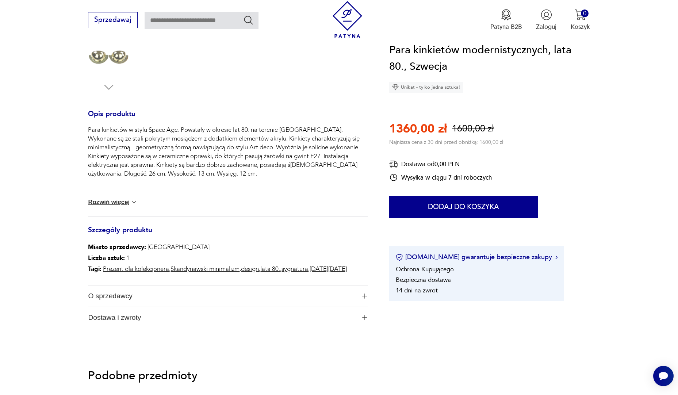
click at [117, 299] on span "O sprzedawcy" at bounding box center [222, 295] width 268 height 21
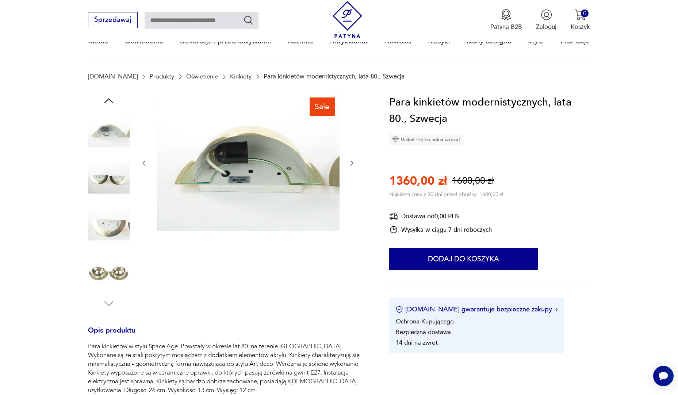
scroll to position [37, 0]
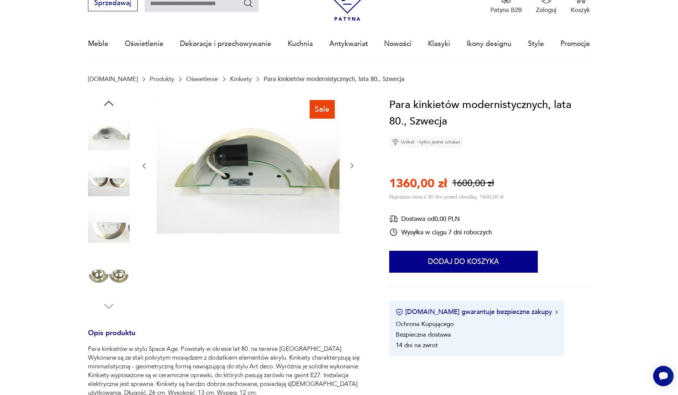
click at [107, 103] on icon "button" at bounding box center [108, 103] width 9 height 5
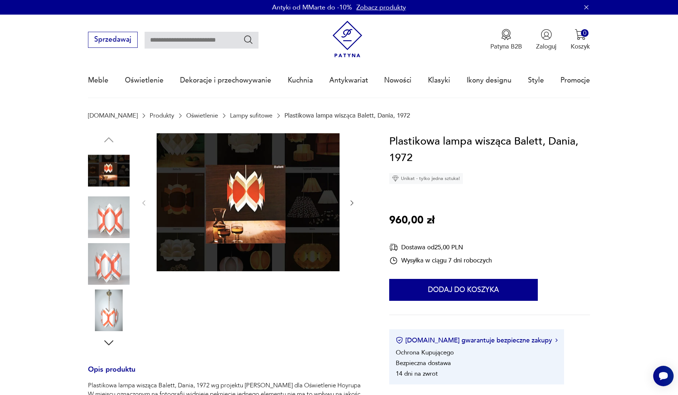
click at [112, 212] on img at bounding box center [109, 217] width 42 height 42
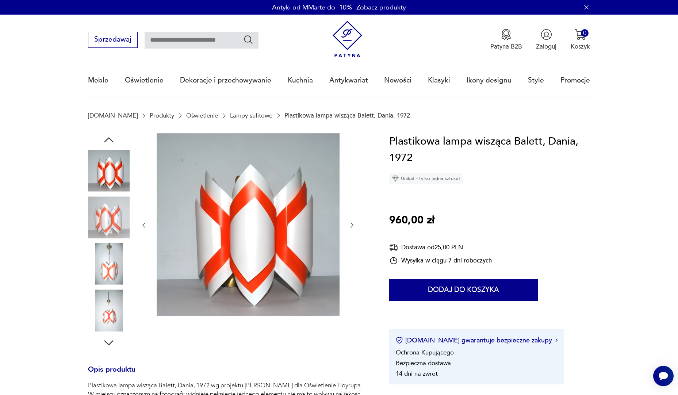
click at [105, 224] on img at bounding box center [109, 217] width 42 height 42
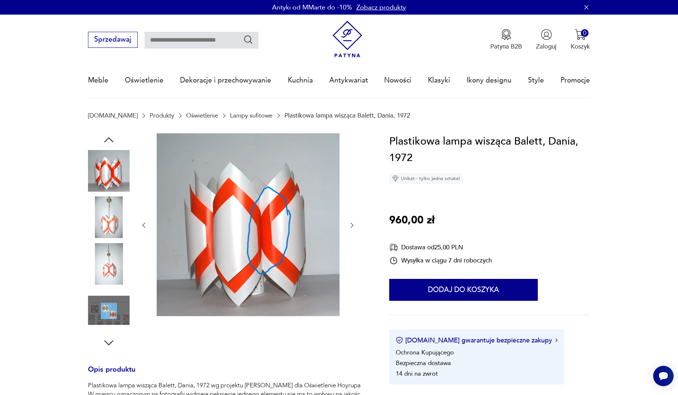
click at [113, 240] on div at bounding box center [109, 241] width 42 height 183
click at [116, 305] on img at bounding box center [109, 310] width 42 height 42
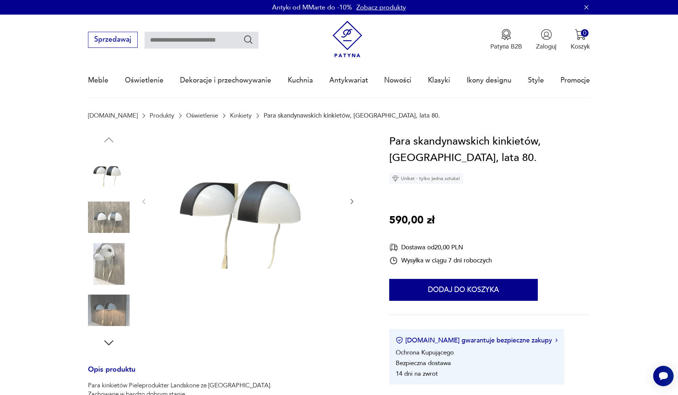
click at [105, 261] on img at bounding box center [109, 264] width 42 height 42
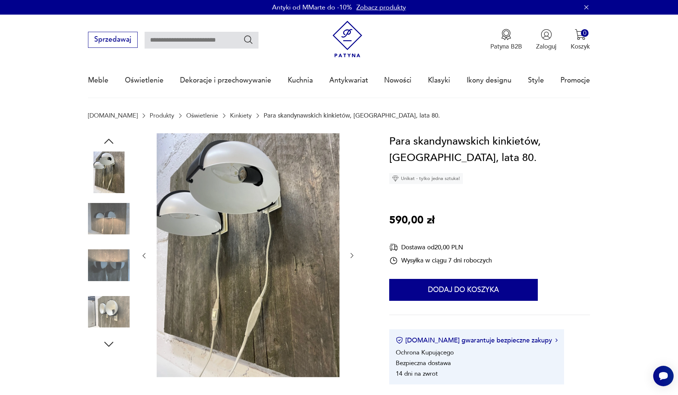
click at [119, 311] on img at bounding box center [109, 312] width 42 height 42
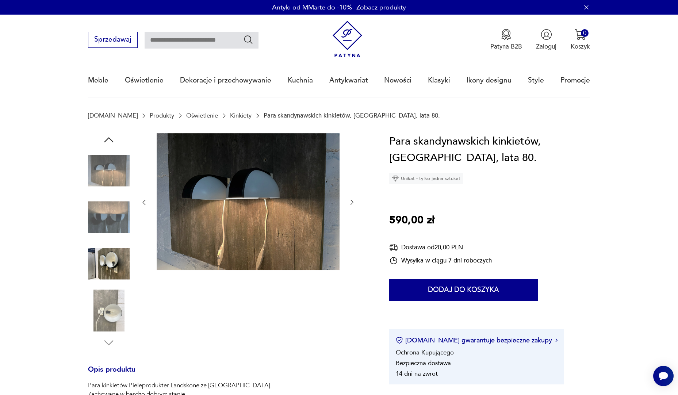
click at [101, 309] on img at bounding box center [109, 310] width 42 height 42
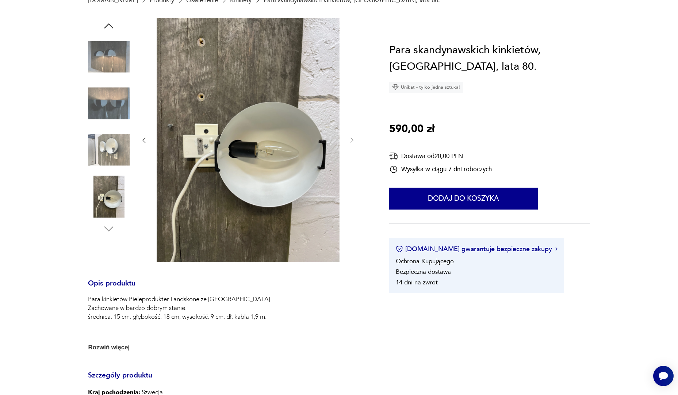
scroll to position [219, 0]
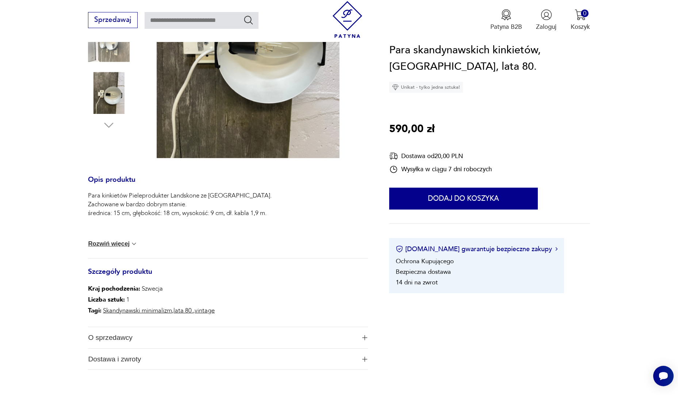
click at [120, 335] on span "O sprzedawcy" at bounding box center [222, 337] width 268 height 21
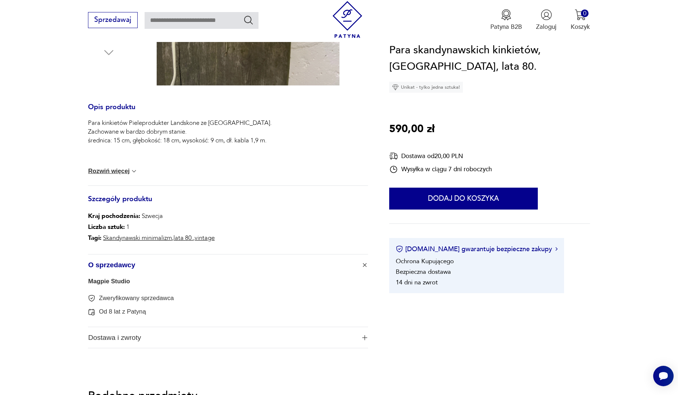
scroll to position [292, 0]
click at [114, 281] on link "Magpie Studio" at bounding box center [109, 280] width 42 height 7
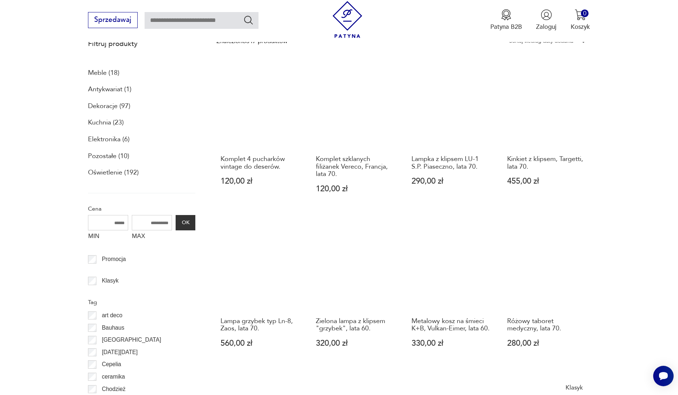
scroll to position [110, 0]
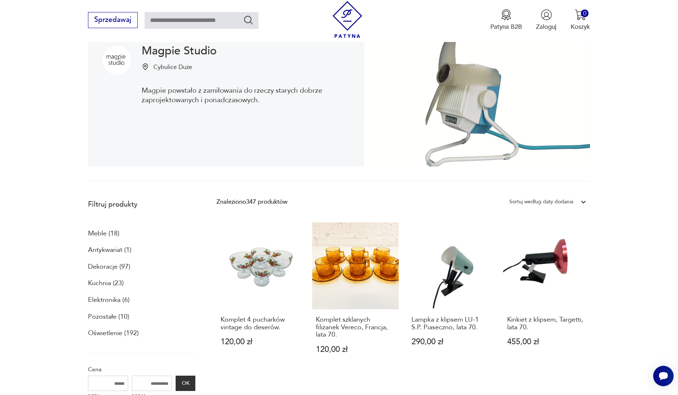
click at [109, 333] on p "Oświetlenie (192)" at bounding box center [113, 333] width 51 height 12
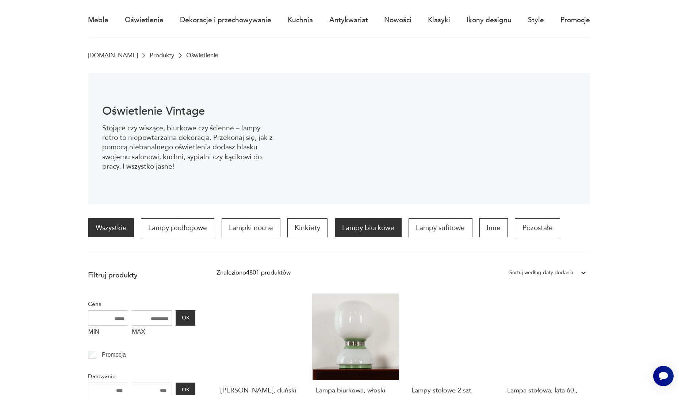
scroll to position [72, 0]
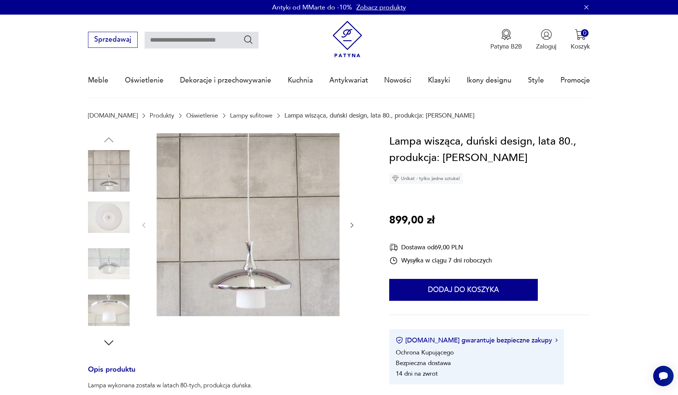
click at [116, 216] on img at bounding box center [109, 217] width 42 height 42
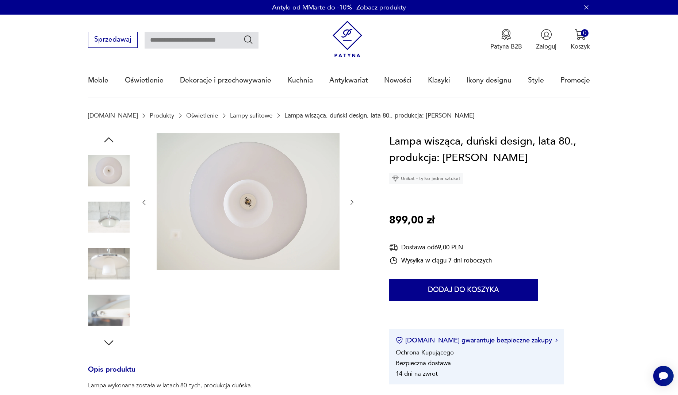
click at [113, 255] on img at bounding box center [109, 264] width 42 height 42
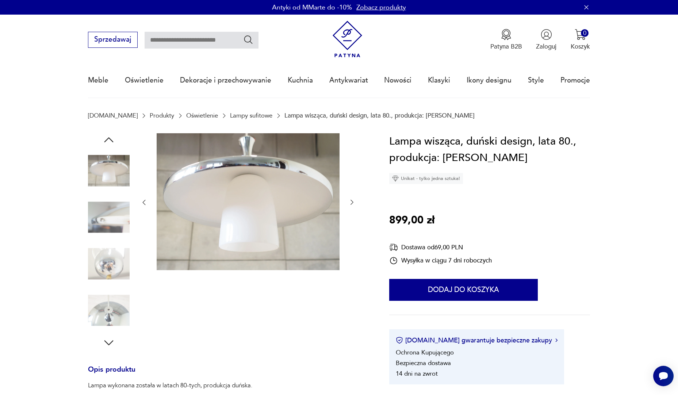
click at [110, 322] on img at bounding box center [109, 310] width 42 height 42
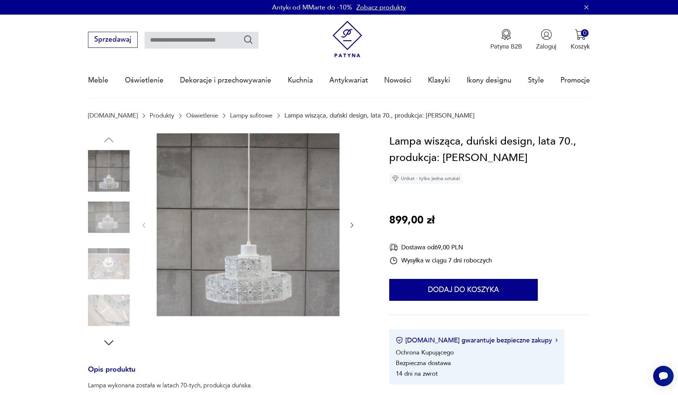
click at [115, 272] on img at bounding box center [109, 264] width 42 height 42
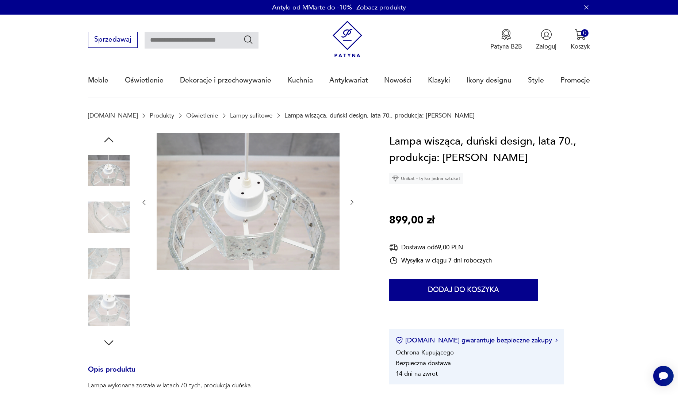
click at [96, 303] on img at bounding box center [109, 310] width 42 height 42
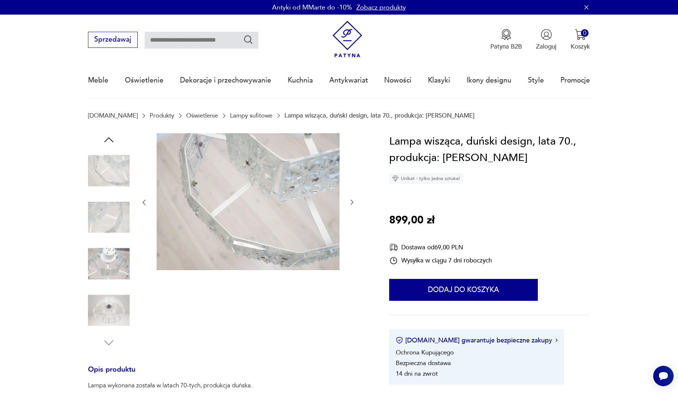
click at [111, 305] on img at bounding box center [109, 310] width 42 height 42
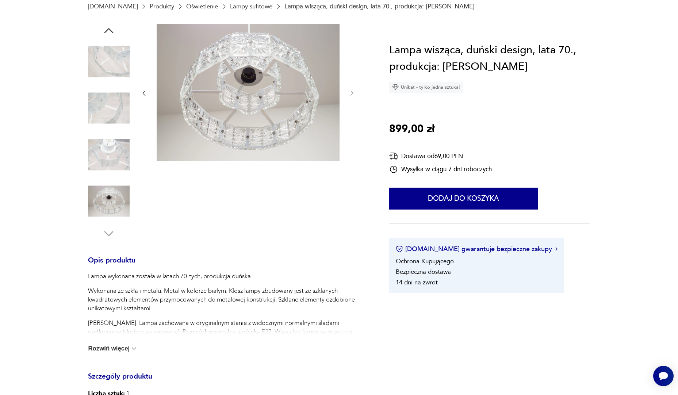
scroll to position [183, 0]
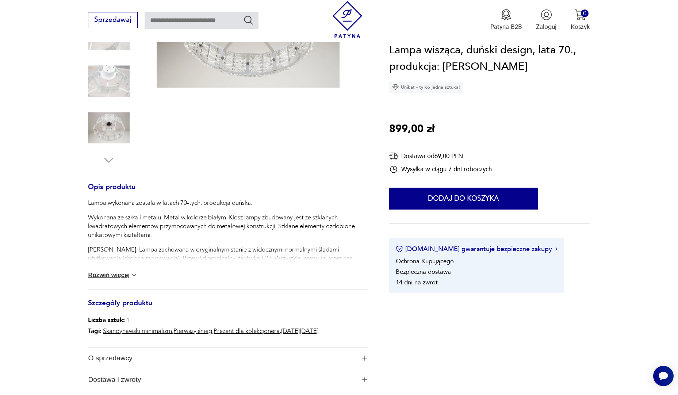
click at [104, 275] on button "Rozwiń więcej" at bounding box center [113, 275] width 50 height 7
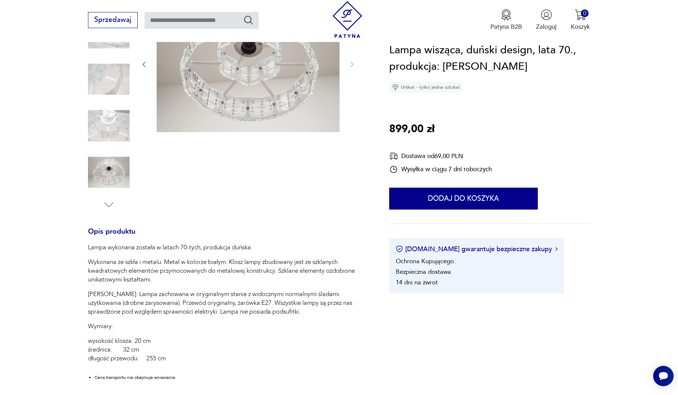
scroll to position [37, 0]
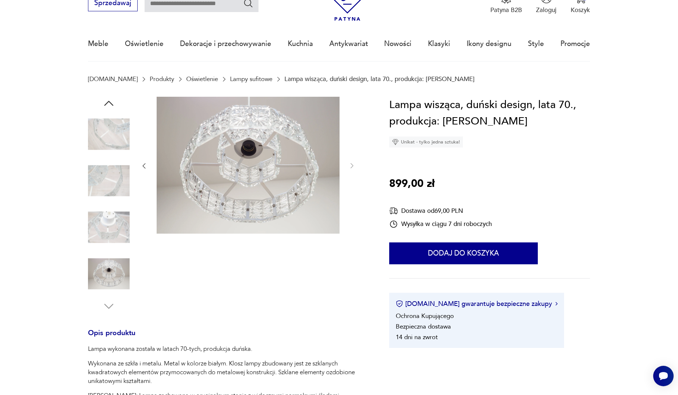
click at [114, 139] on img at bounding box center [109, 135] width 42 height 42
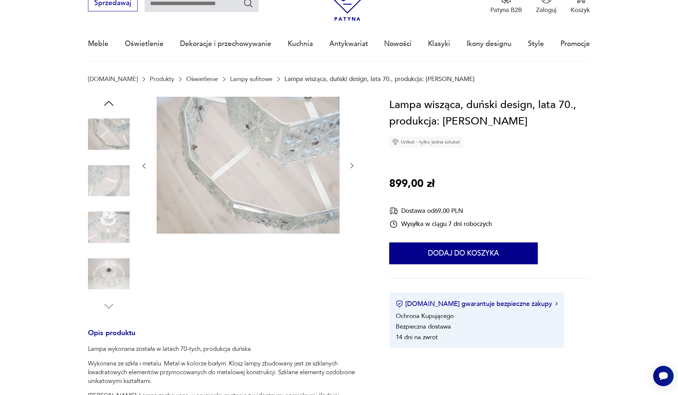
click at [114, 104] on icon "button" at bounding box center [108, 103] width 13 height 13
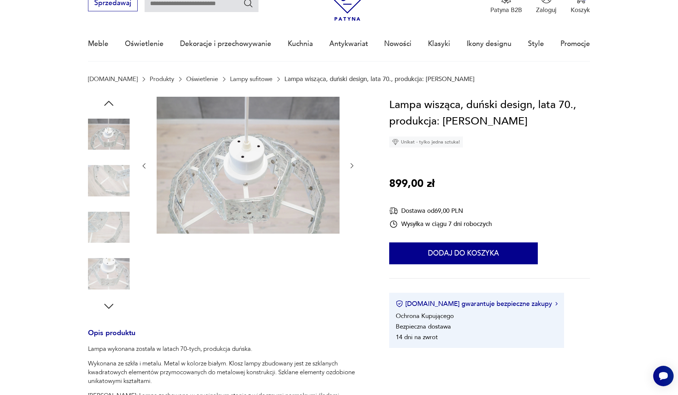
click at [114, 104] on icon "button" at bounding box center [108, 103] width 13 height 13
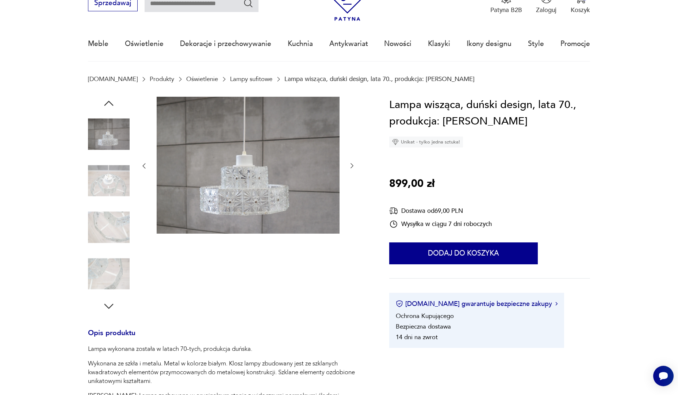
click at [114, 104] on icon "button" at bounding box center [108, 103] width 13 height 13
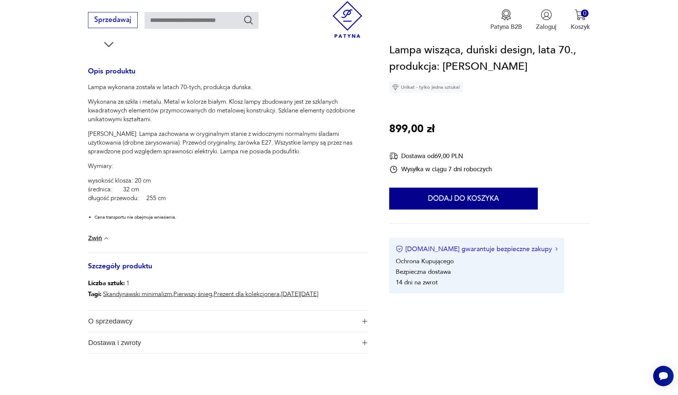
scroll to position [329, 0]
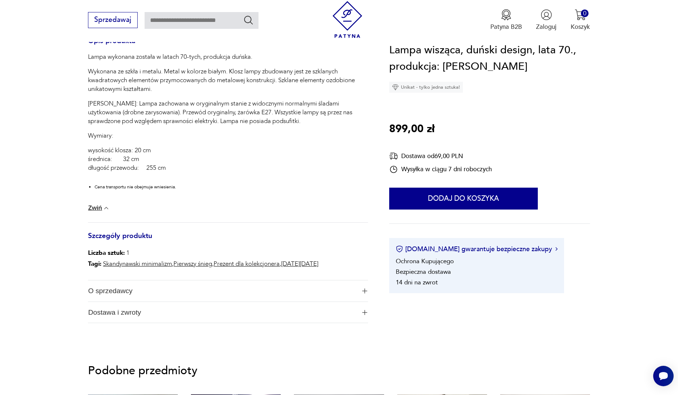
click at [110, 296] on span "O sprzedawcy" at bounding box center [222, 290] width 268 height 21
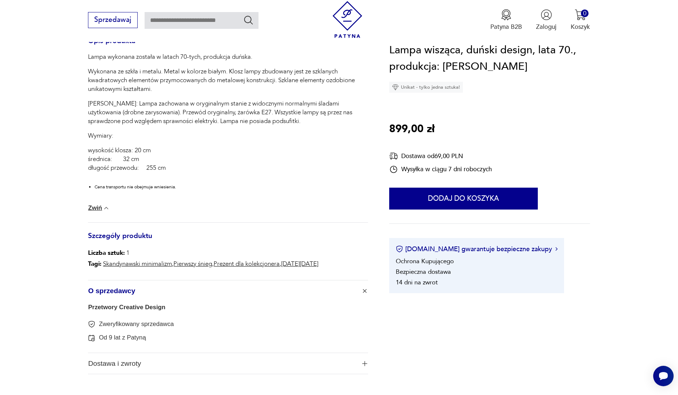
click at [135, 306] on link "Przetwory Creative Design" at bounding box center [126, 307] width 77 height 7
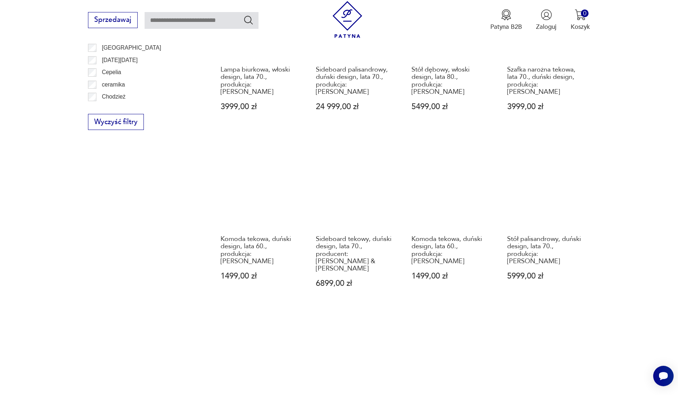
scroll to position [524, 0]
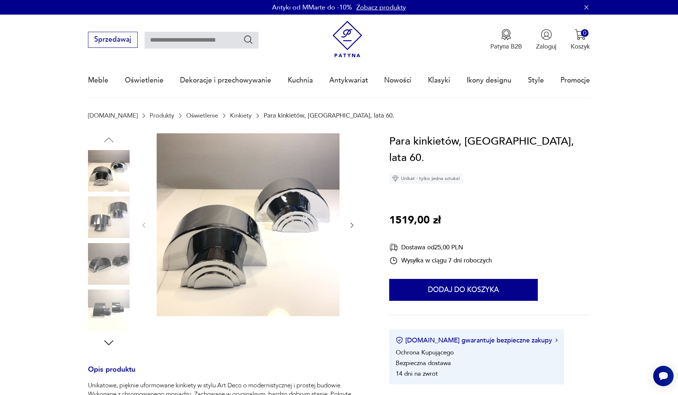
click at [105, 218] on img at bounding box center [109, 217] width 42 height 42
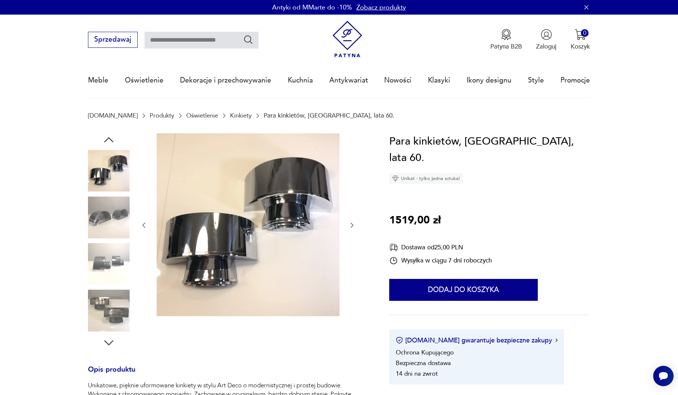
click at [110, 229] on img at bounding box center [109, 217] width 42 height 42
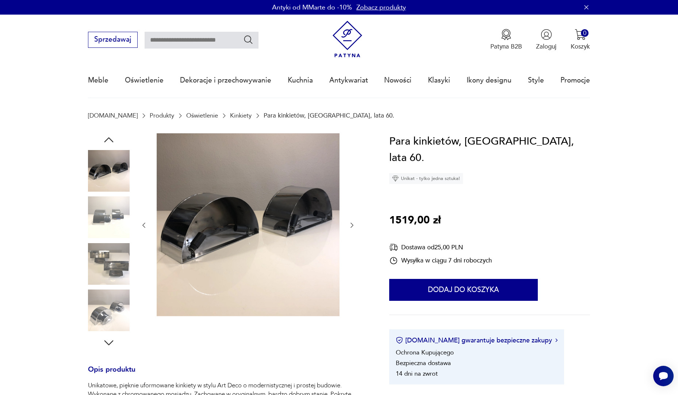
click at [116, 268] on img at bounding box center [109, 264] width 42 height 42
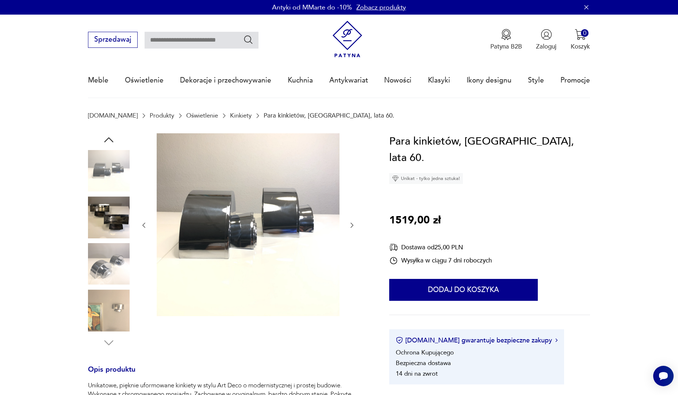
click at [115, 295] on img at bounding box center [109, 310] width 42 height 42
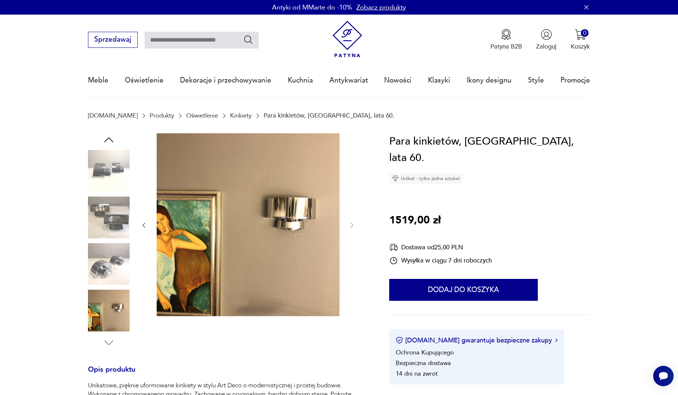
click at [122, 224] on img at bounding box center [109, 217] width 42 height 42
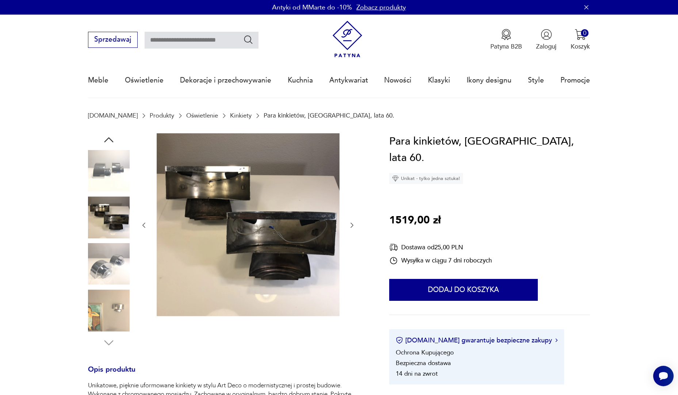
click at [112, 139] on icon "button" at bounding box center [108, 139] width 13 height 13
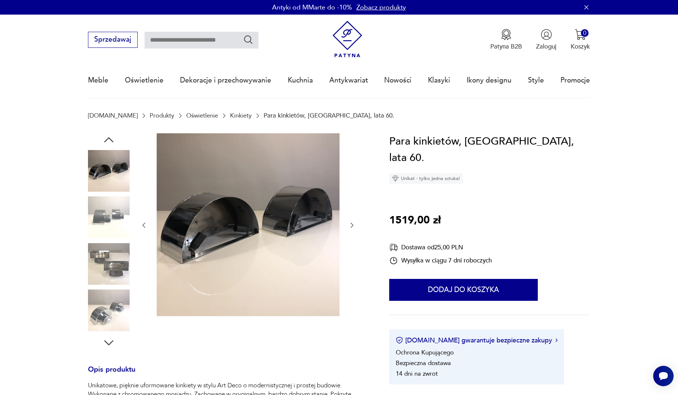
click at [112, 139] on icon "button" at bounding box center [108, 139] width 13 height 13
